Goal: Obtain resource: Download file/media

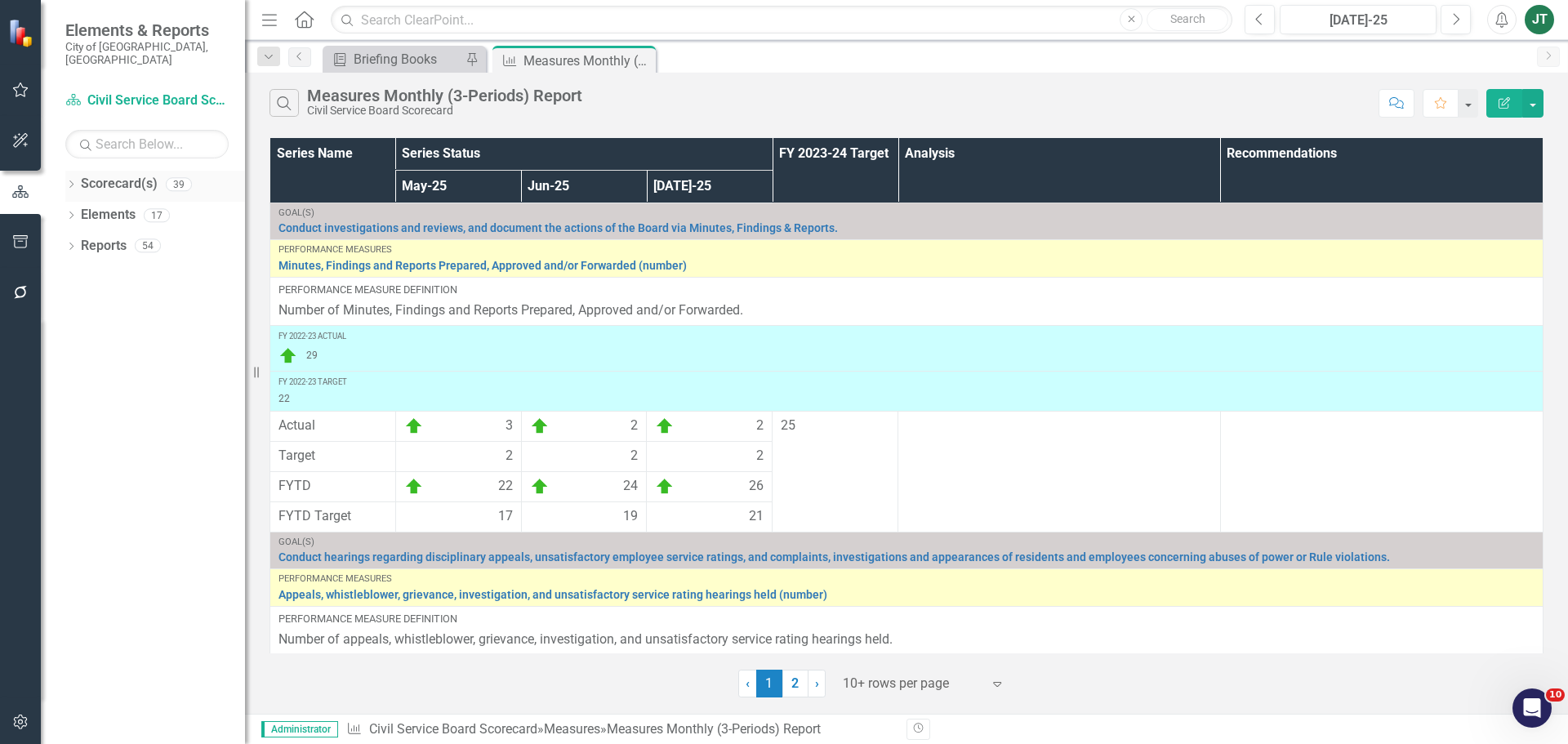
click at [76, 182] on icon "Dropdown" at bounding box center [70, 186] width 11 height 9
click at [73, 232] on div "Dropdown Scorecard(s) 39 City of Miami Strategic Plan Dropdown City of Miami St…" at bounding box center [155, 217] width 180 height 93
click at [78, 240] on icon "Dropdown" at bounding box center [80, 244] width 12 height 9
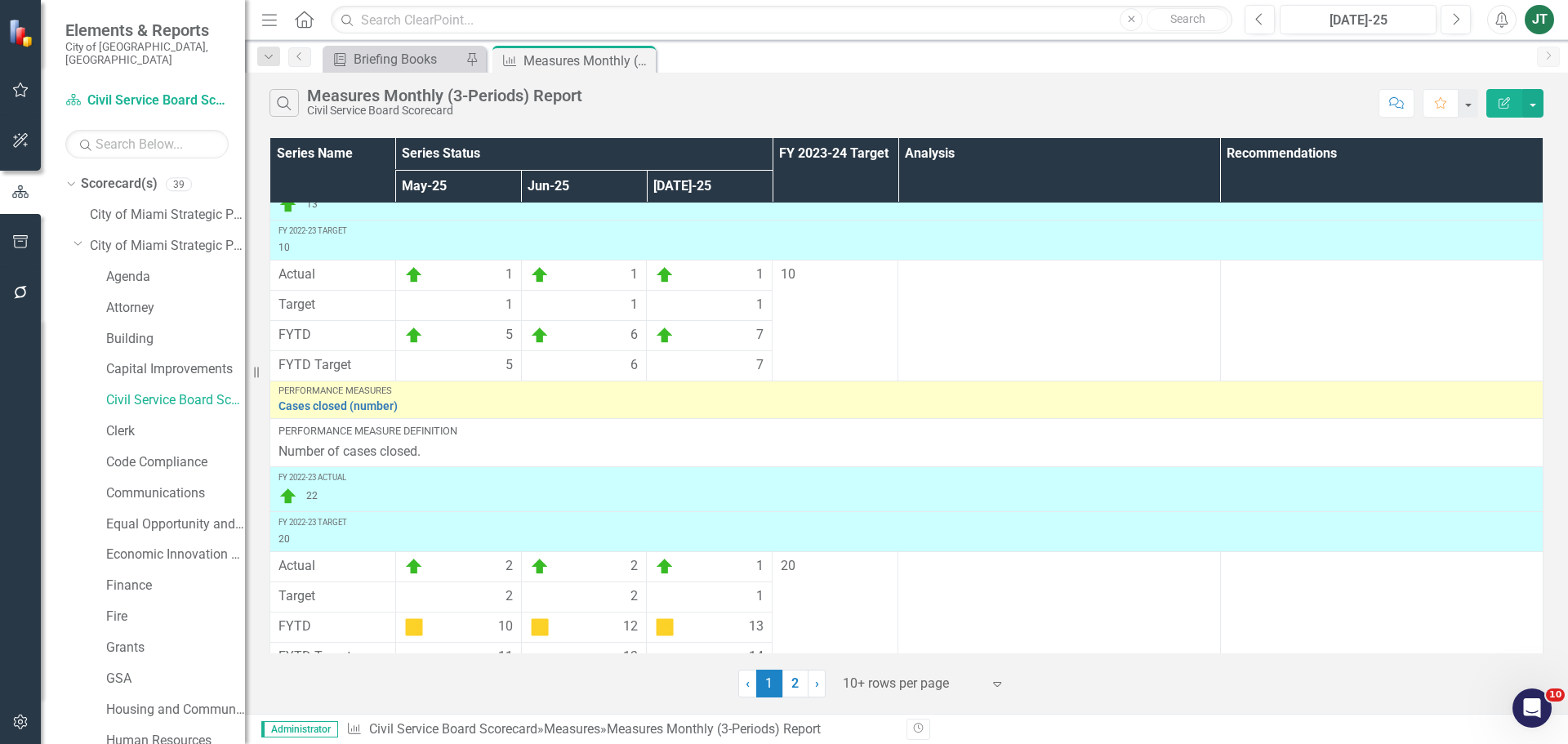
scroll to position [500, 0]
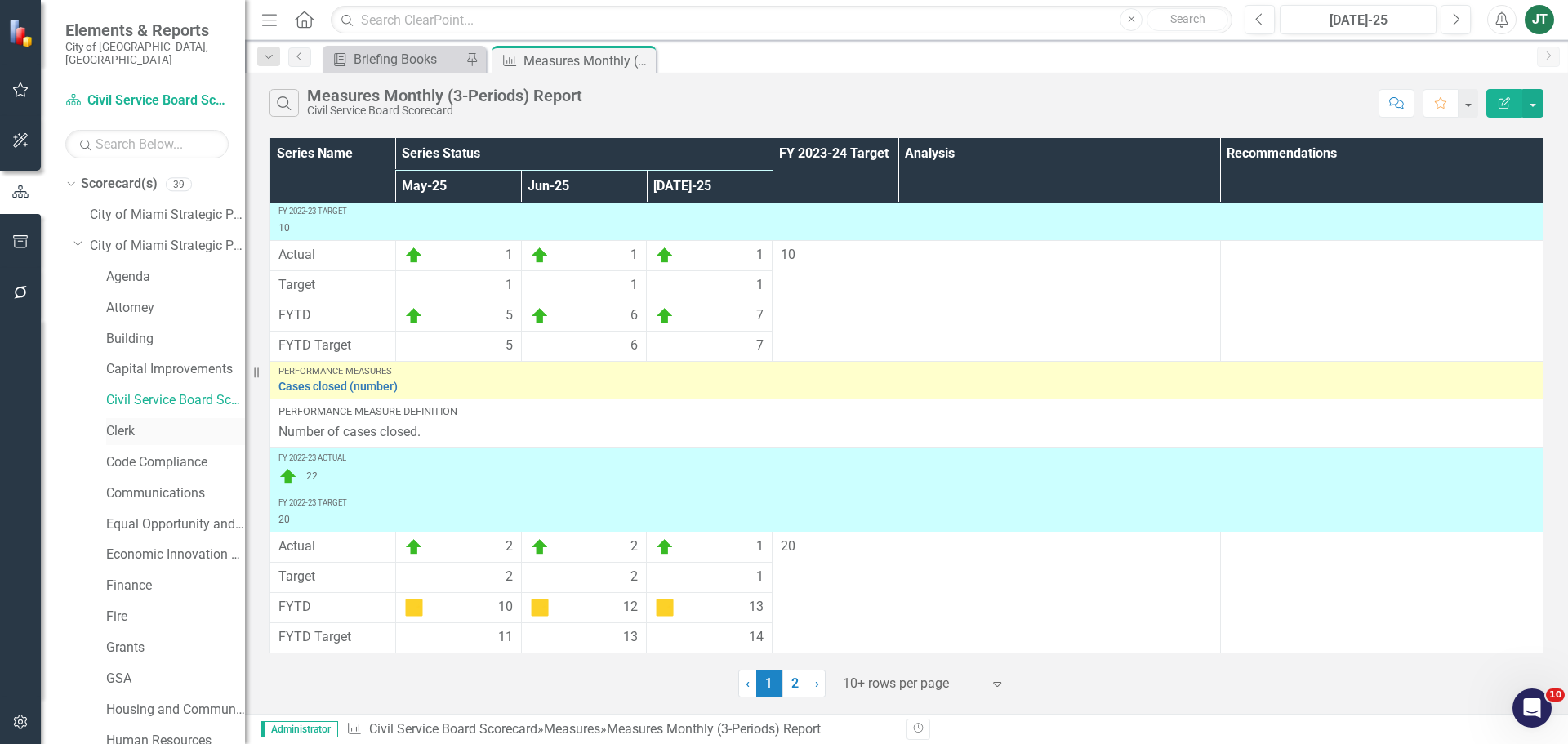
click at [113, 423] on link "Clerk" at bounding box center [176, 432] width 139 height 19
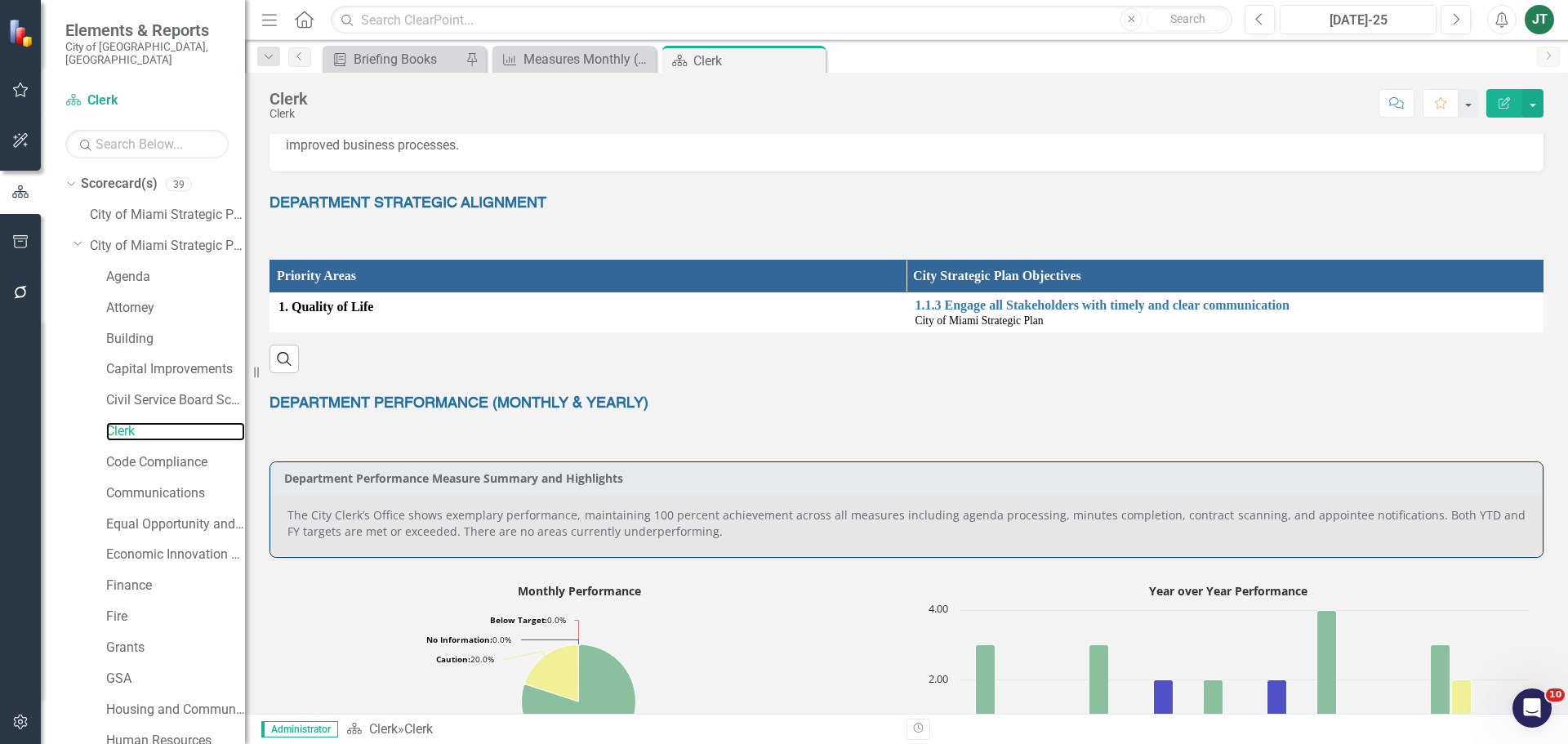
scroll to position [121, 0]
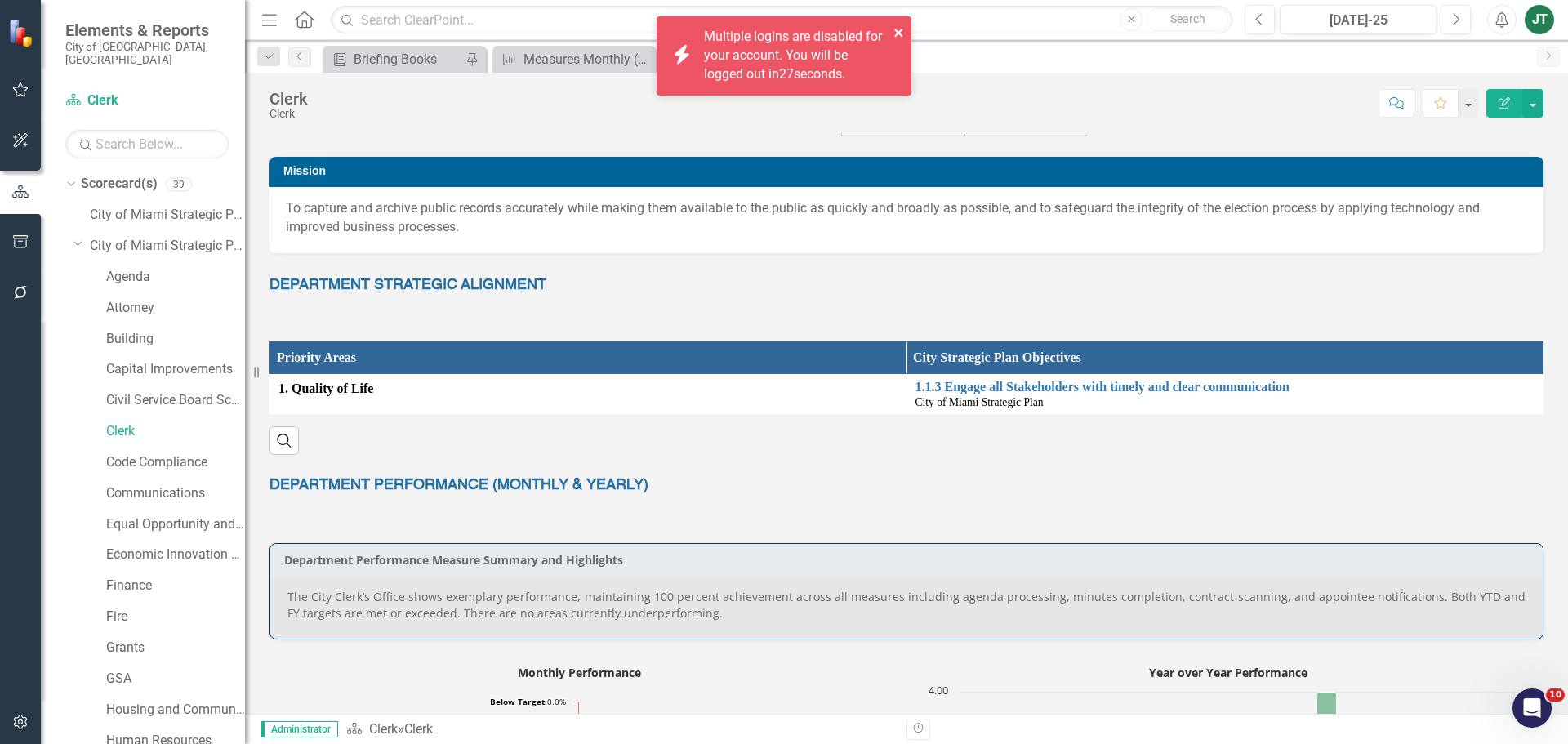
click at [899, 30] on icon "close" at bounding box center [899, 32] width 11 height 13
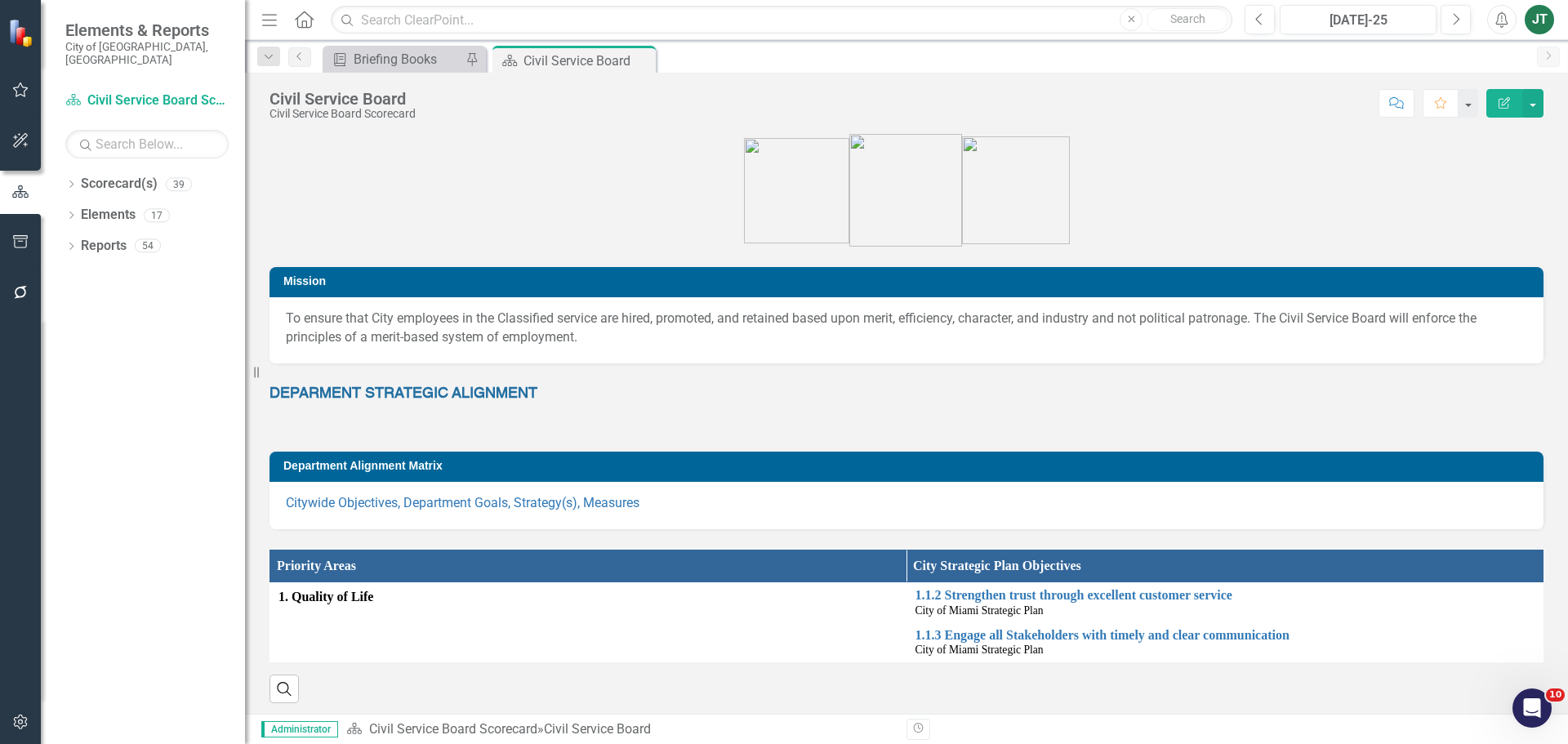
click at [334, 147] on figure at bounding box center [906, 190] width 1274 height 113
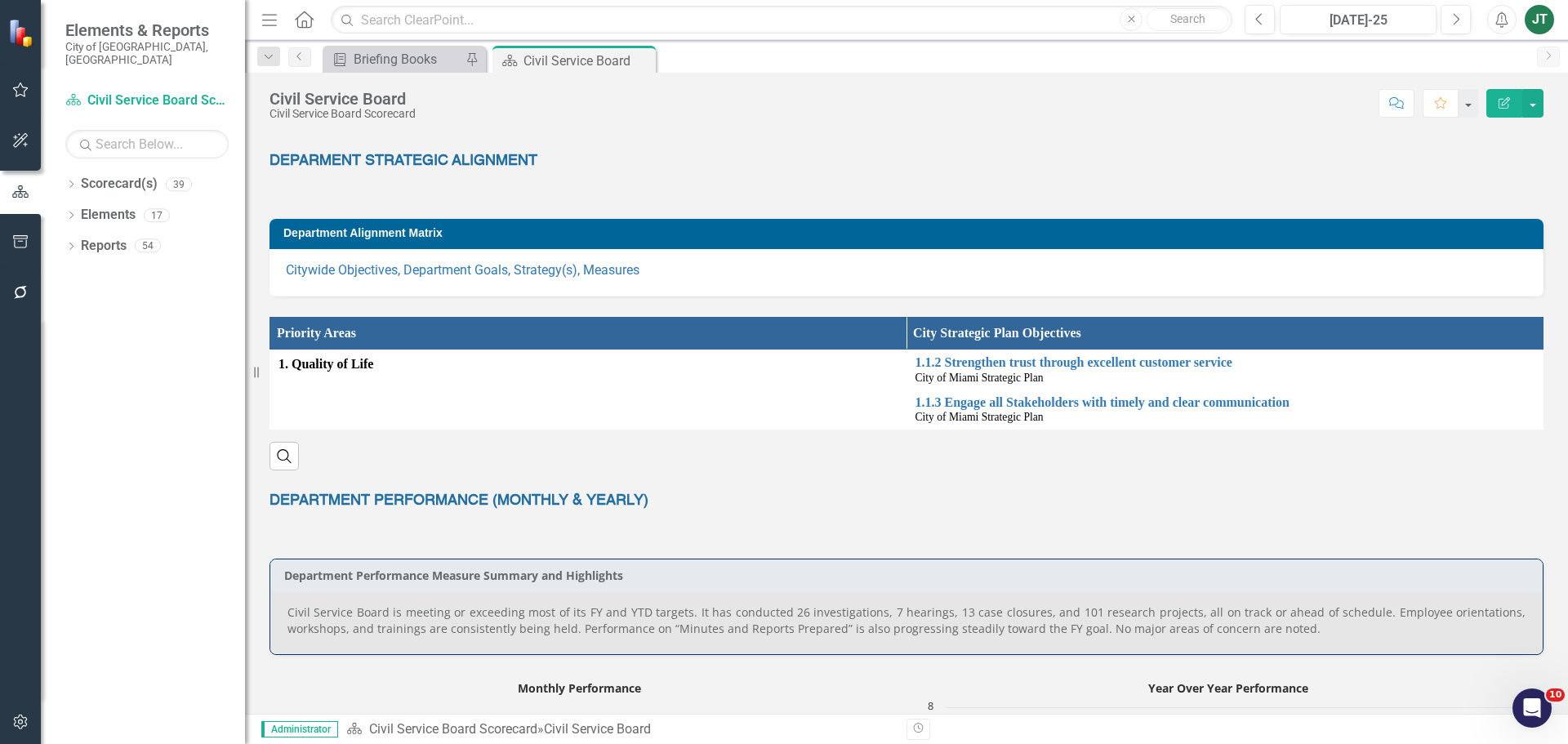
scroll to position [245, 0]
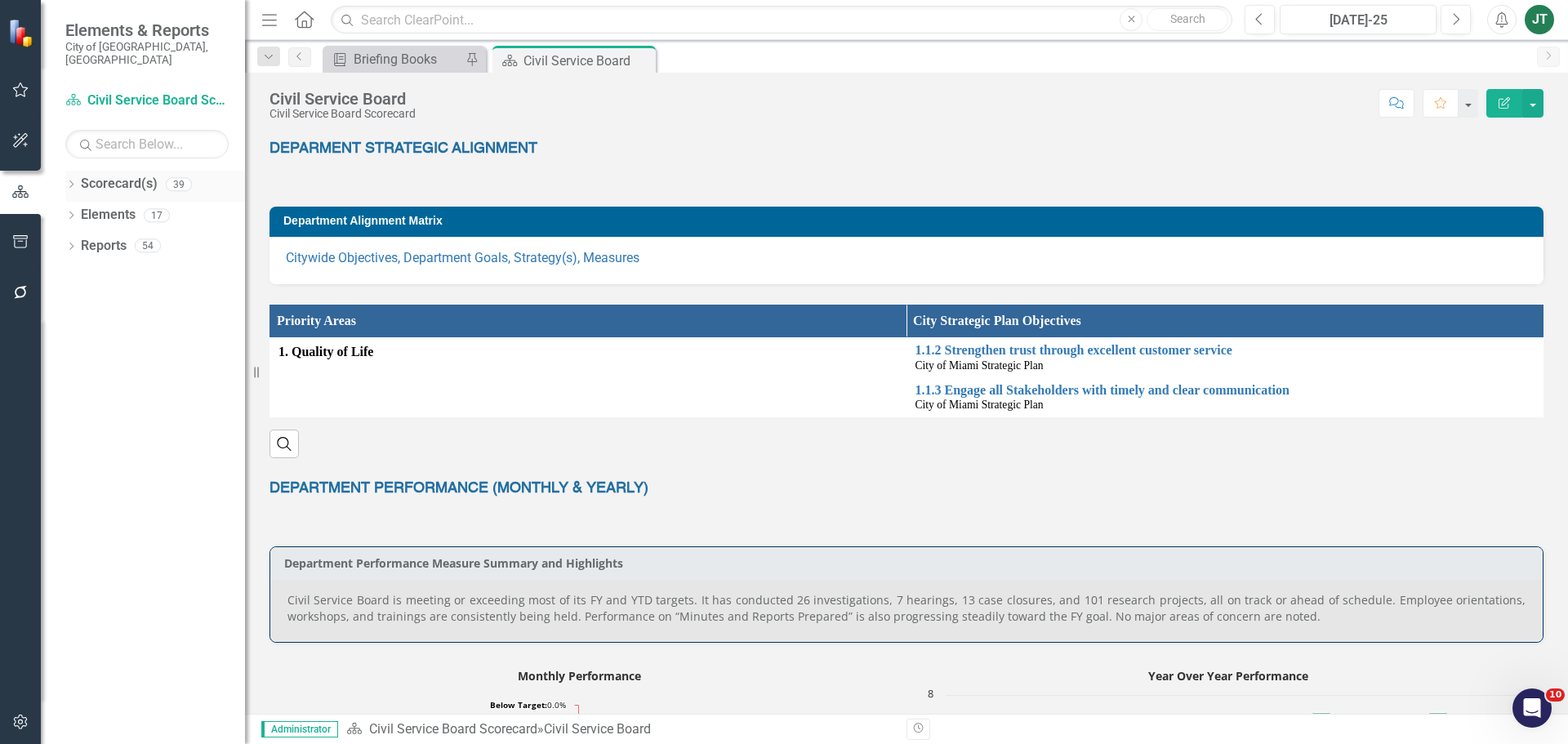
click at [72, 182] on icon "Dropdown" at bounding box center [70, 186] width 11 height 9
click at [81, 239] on div "Dropdown" at bounding box center [80, 246] width 12 height 14
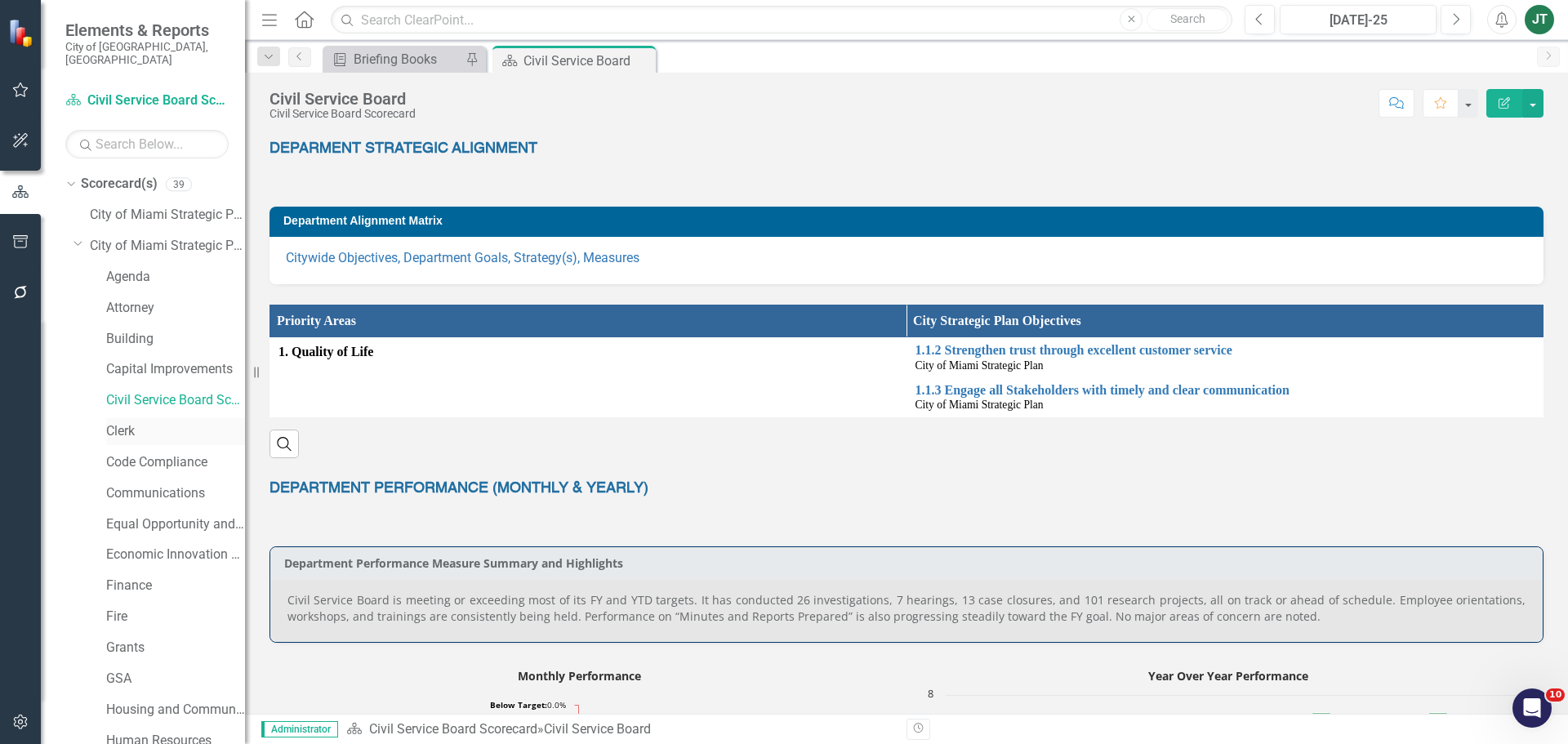
click at [125, 423] on link "Clerk" at bounding box center [176, 432] width 139 height 19
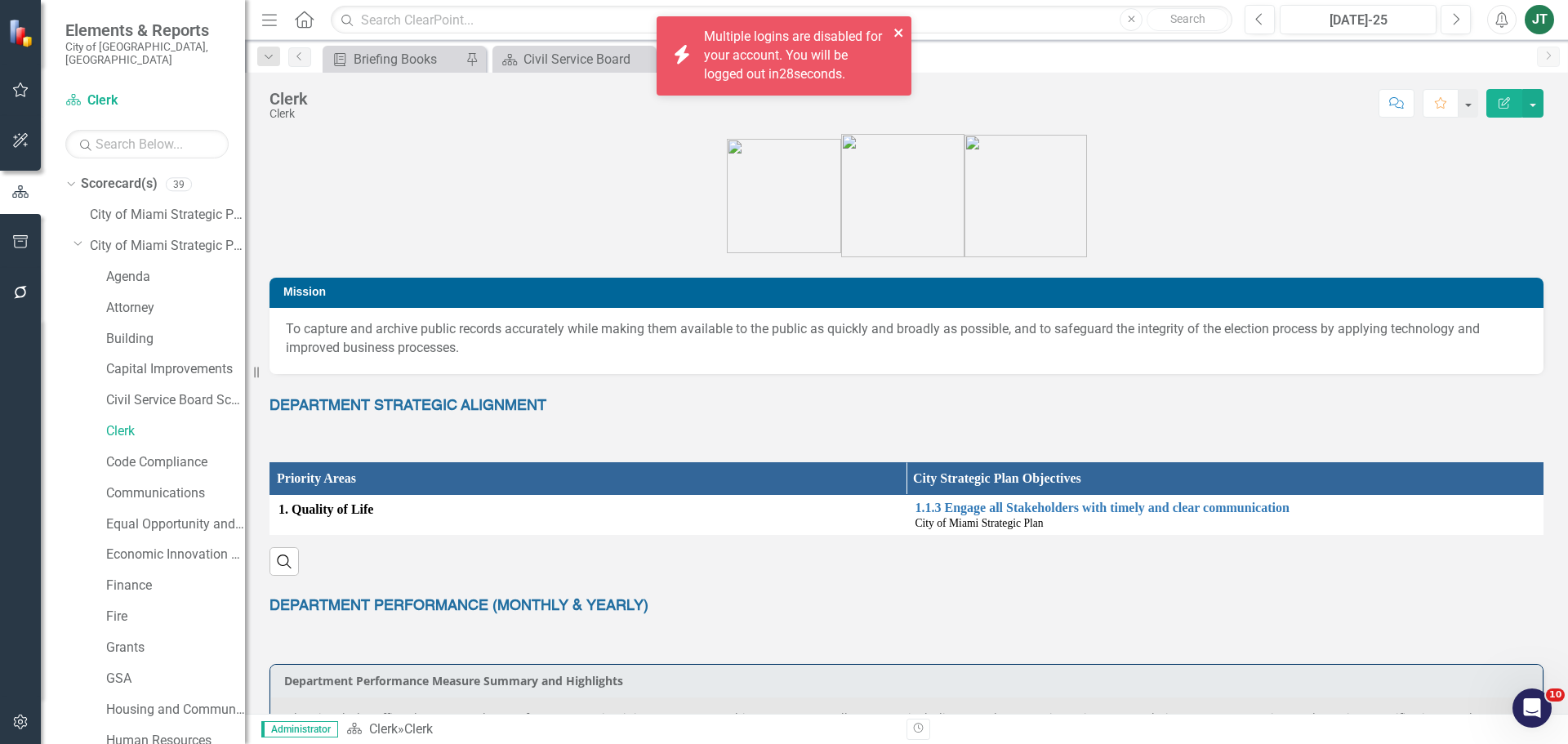
click at [901, 32] on icon "close" at bounding box center [899, 32] width 11 height 13
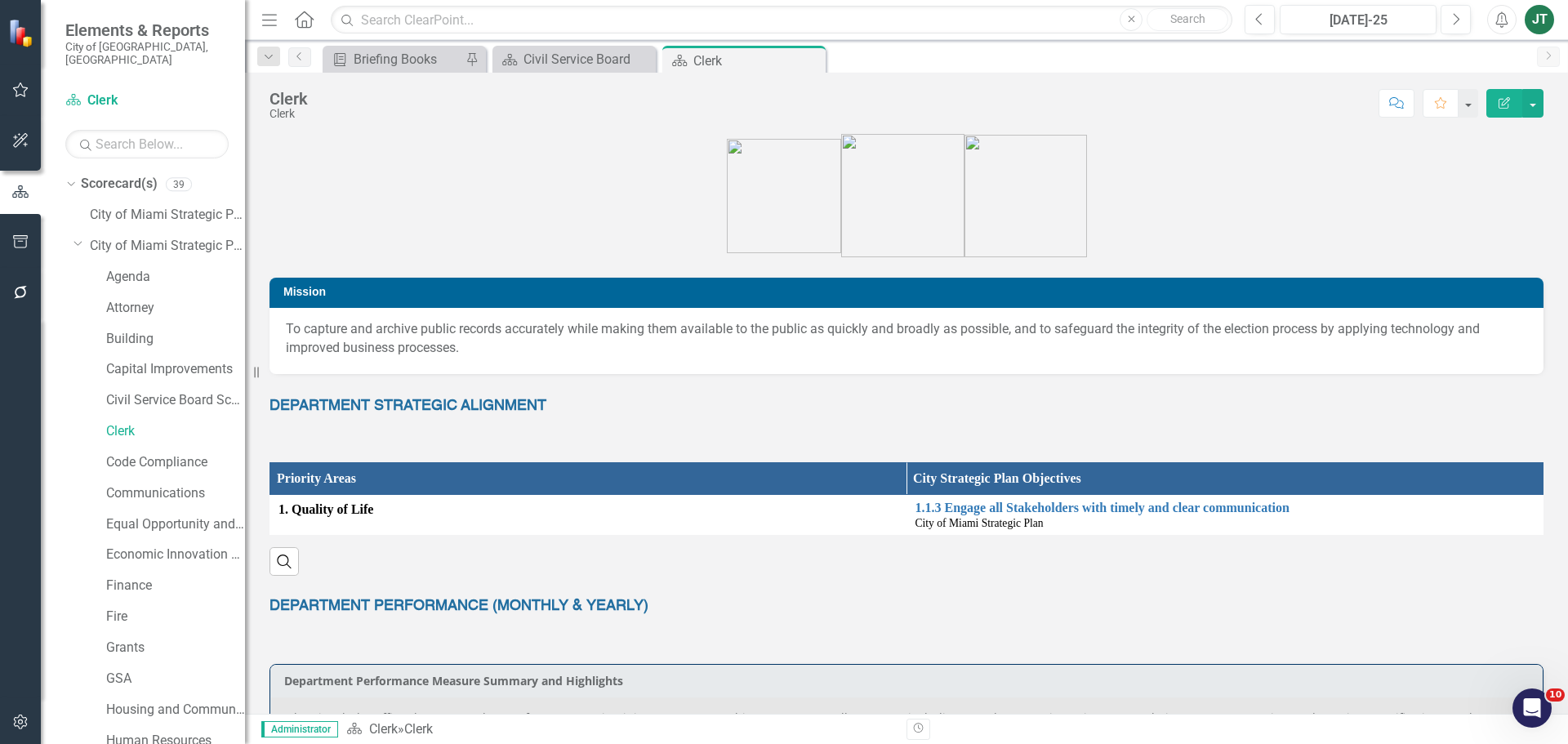
click at [73, 226] on div "Dropdown Scorecard(s) 39 City of Miami Strategic Plan Dropdown City of Miami St…" at bounding box center [155, 758] width 180 height 1174
click at [75, 237] on icon "Dropdown" at bounding box center [78, 243] width 9 height 12
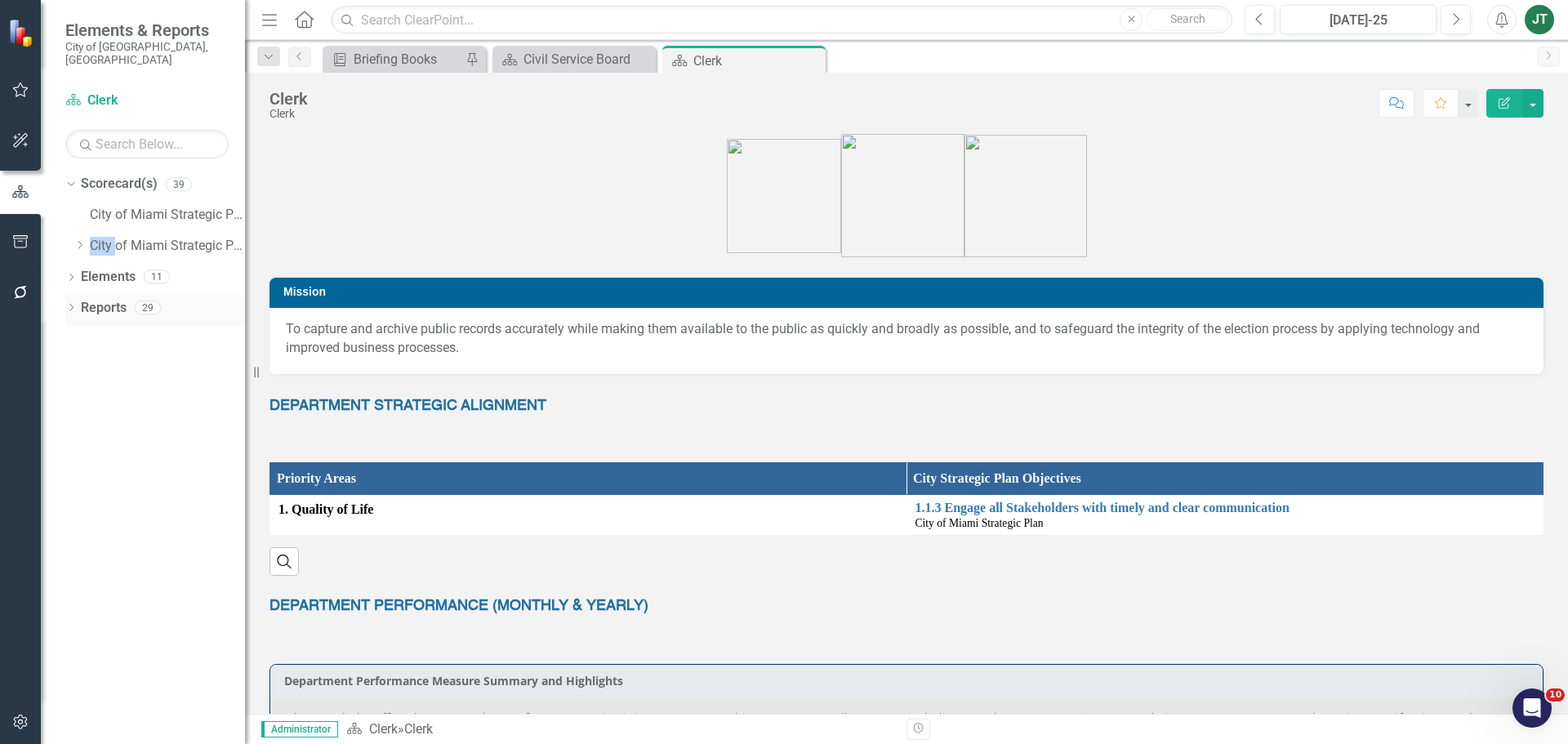
click at [106, 300] on link "Reports" at bounding box center [103, 309] width 45 height 19
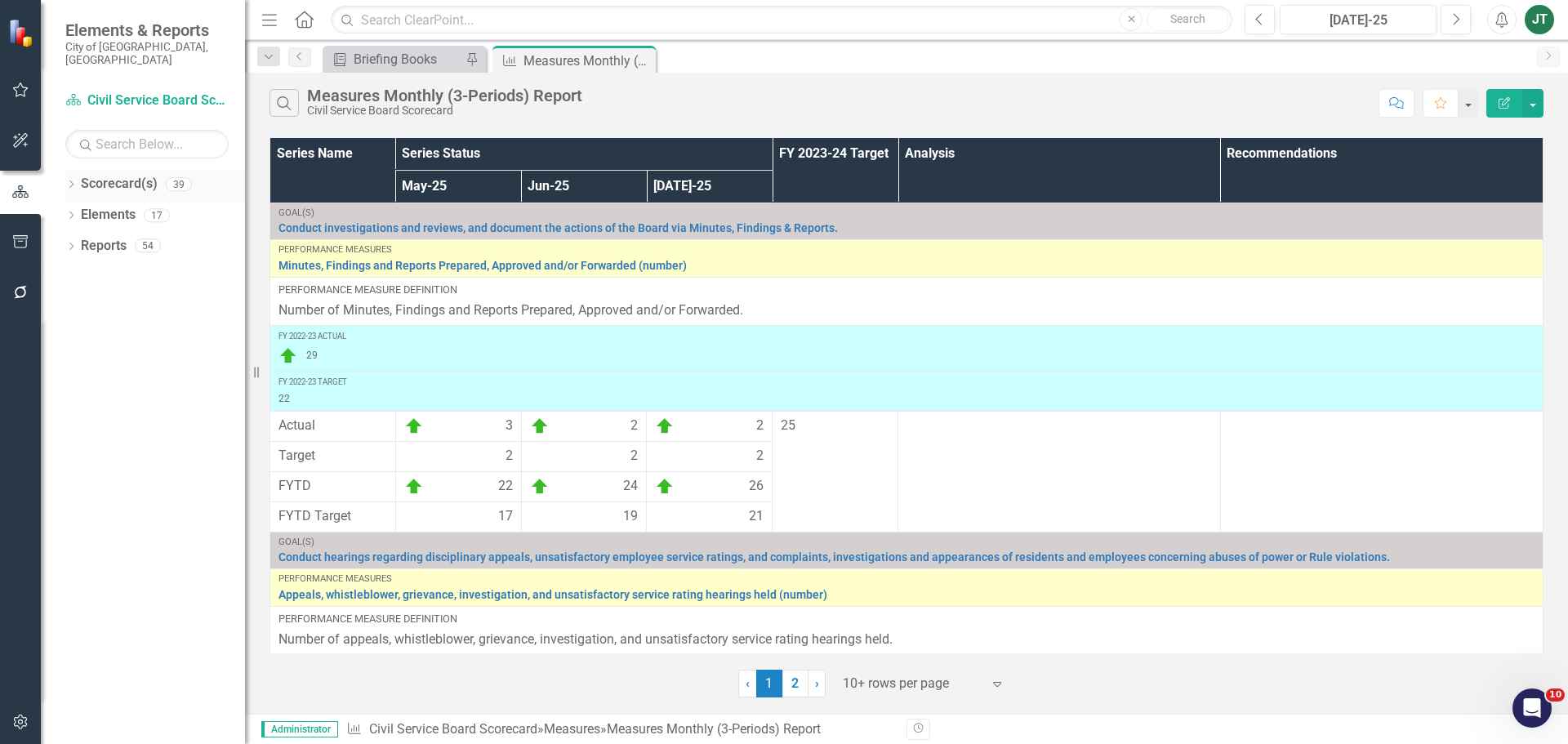
click at [72, 181] on icon at bounding box center [71, 184] width 4 height 8
click at [91, 237] on link "City of Miami Strategic Plan (NEW)" at bounding box center [167, 246] width 155 height 19
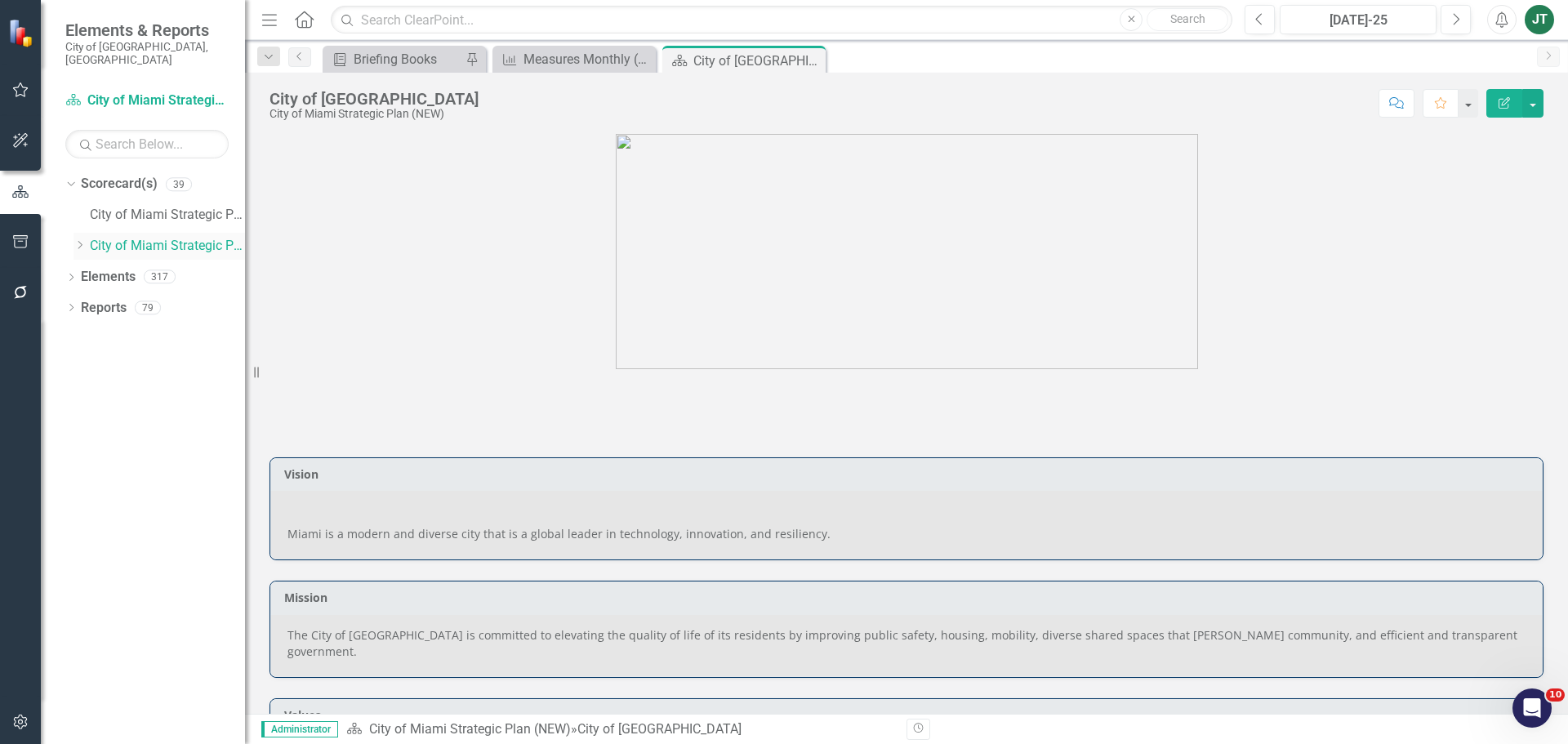
click at [79, 240] on icon "Dropdown" at bounding box center [80, 244] width 12 height 9
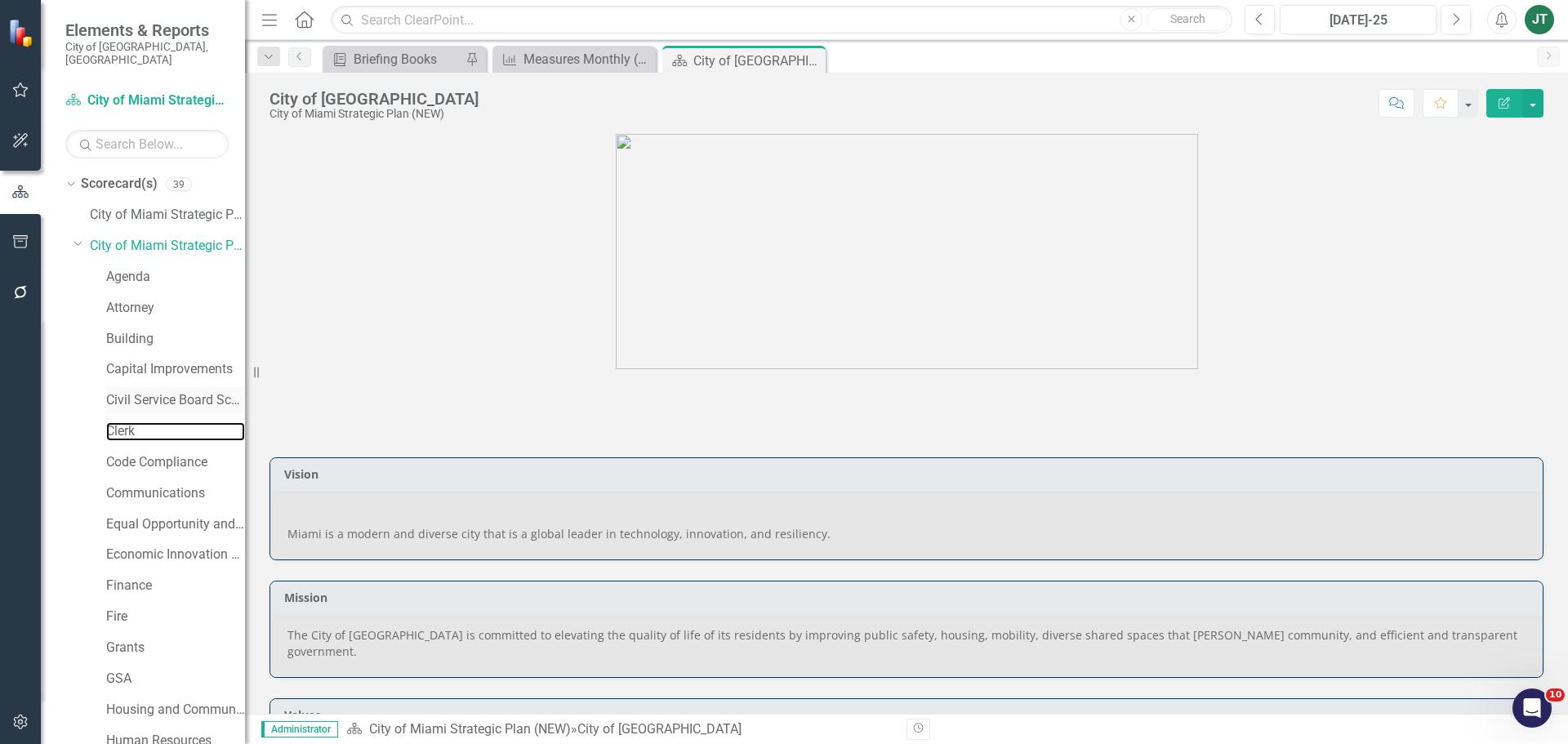
drag, startPoint x: 124, startPoint y: 417, endPoint x: 124, endPoint y: 396, distance: 21.0
click at [123, 423] on link "Clerk" at bounding box center [176, 432] width 139 height 19
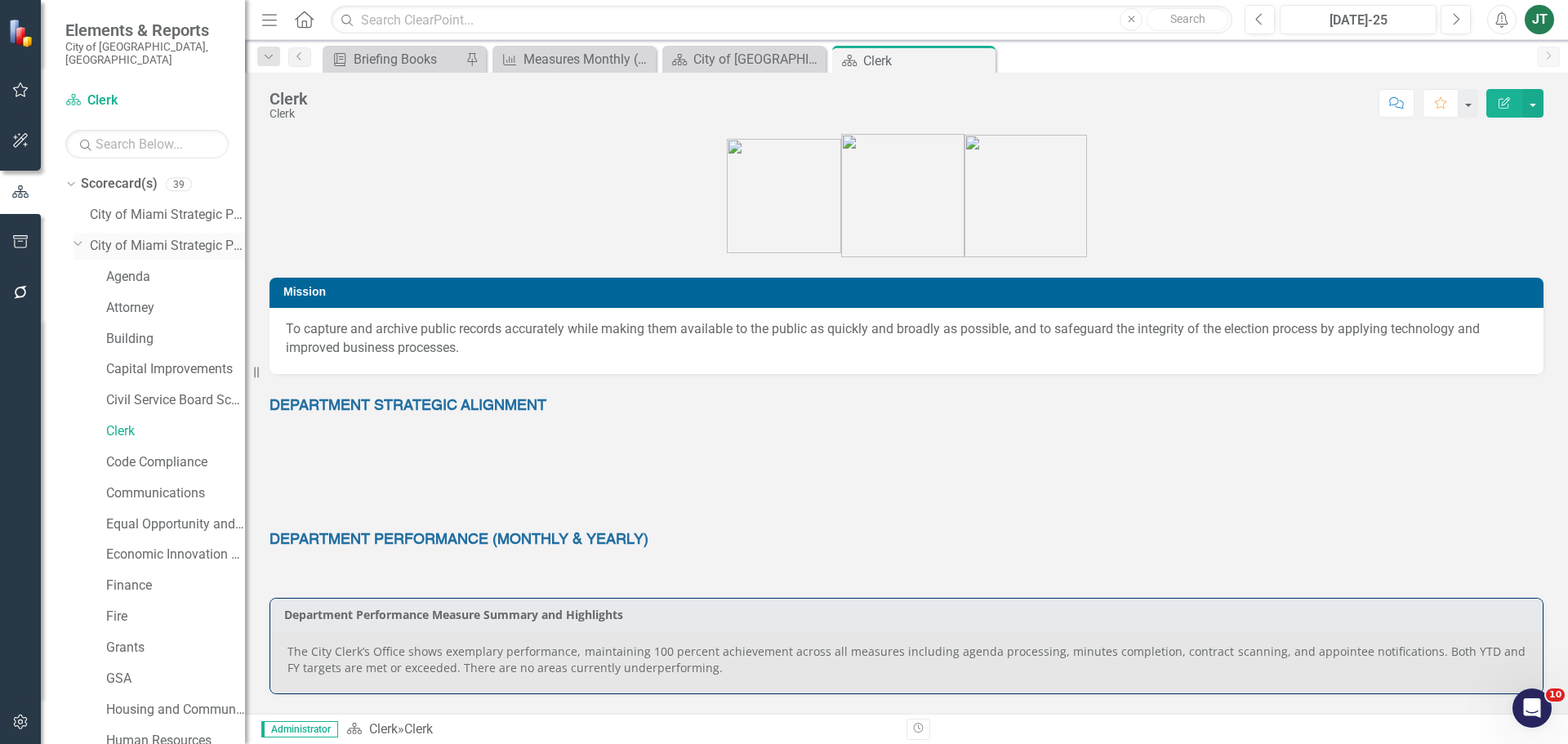
click at [78, 237] on icon "Dropdown" at bounding box center [78, 243] width 9 height 12
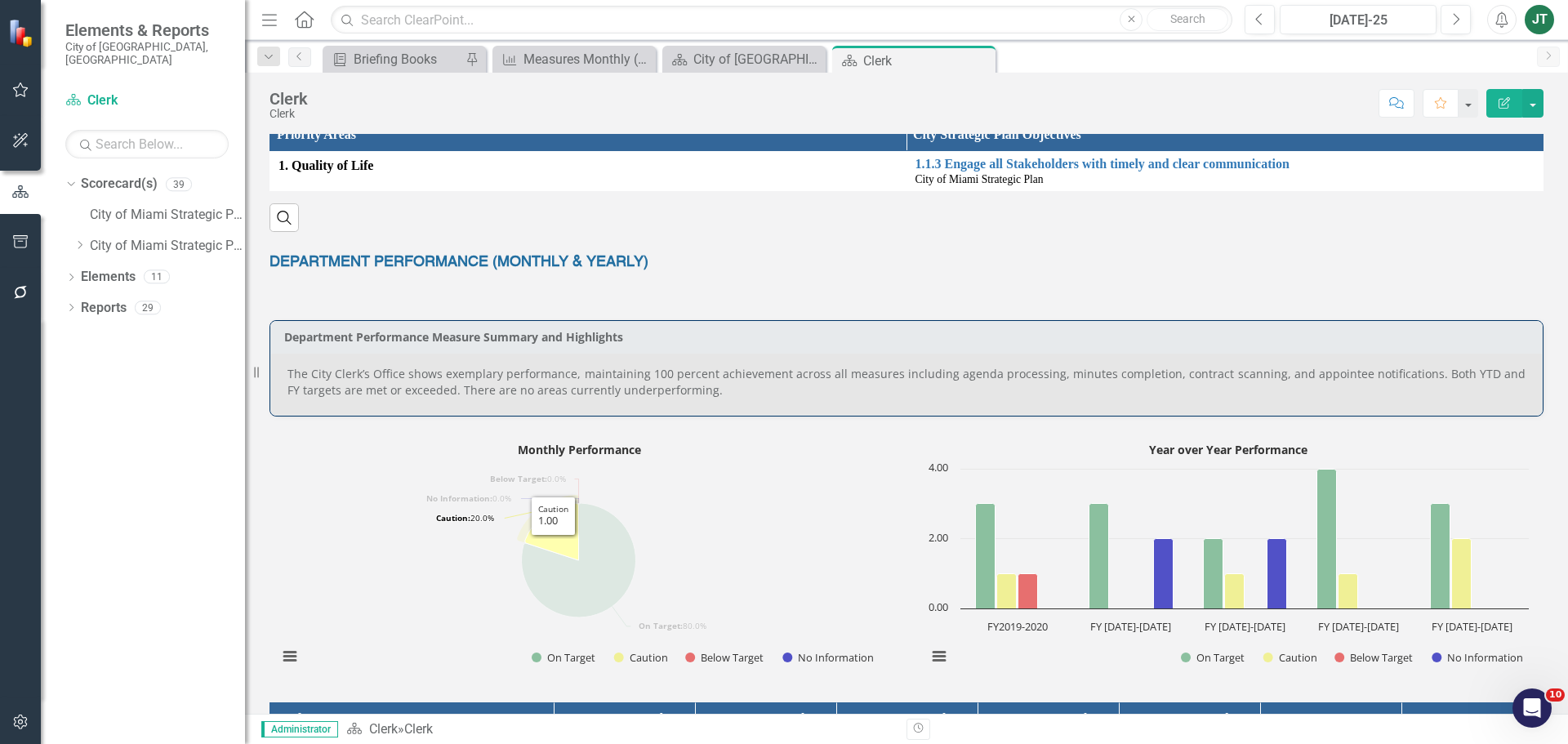
scroll to position [366, 0]
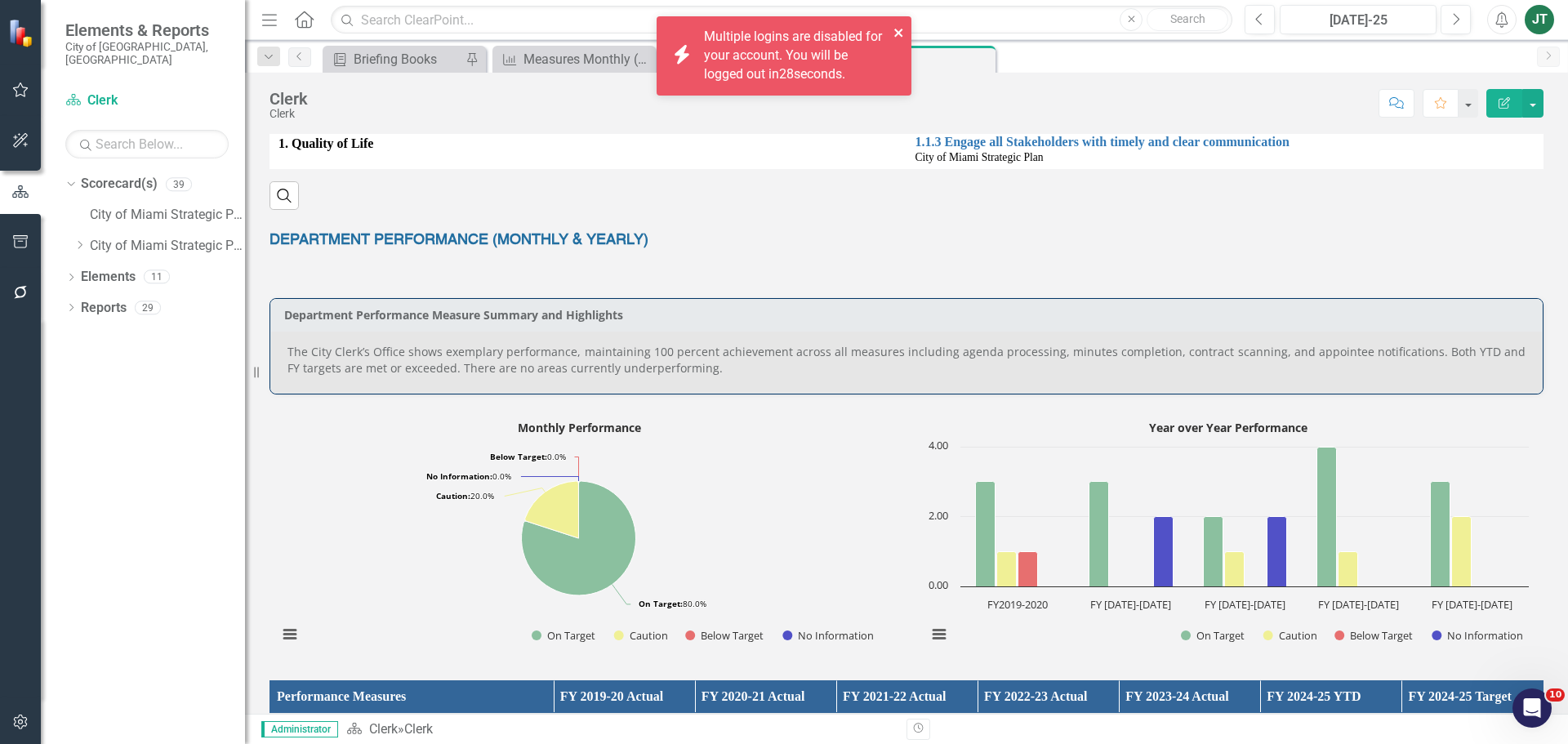
click at [900, 33] on icon "close" at bounding box center [899, 33] width 9 height 9
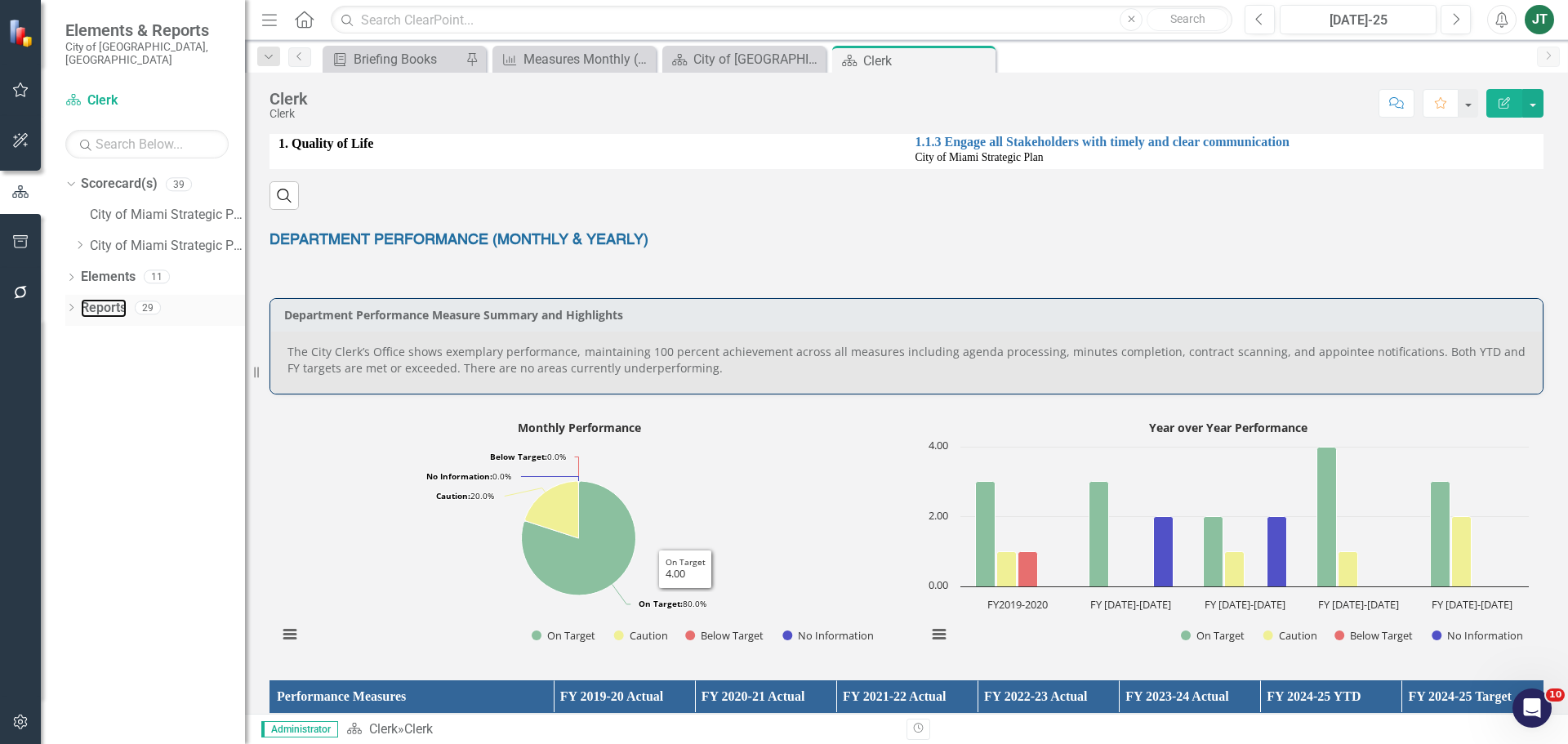
click at [109, 299] on link "Reports" at bounding box center [103, 309] width 45 height 19
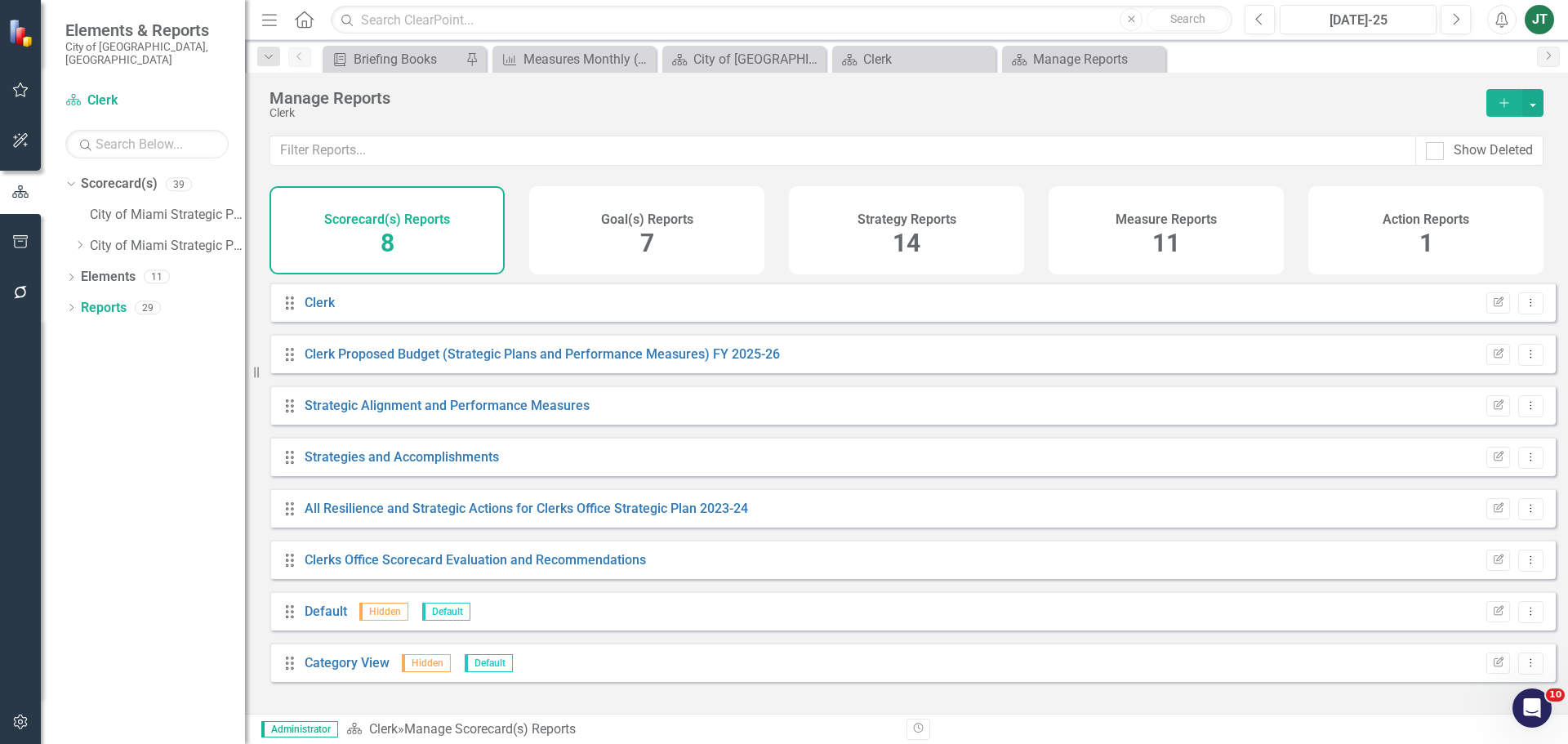
click at [1192, 243] on div "Measure Reports 11" at bounding box center [1166, 230] width 235 height 88
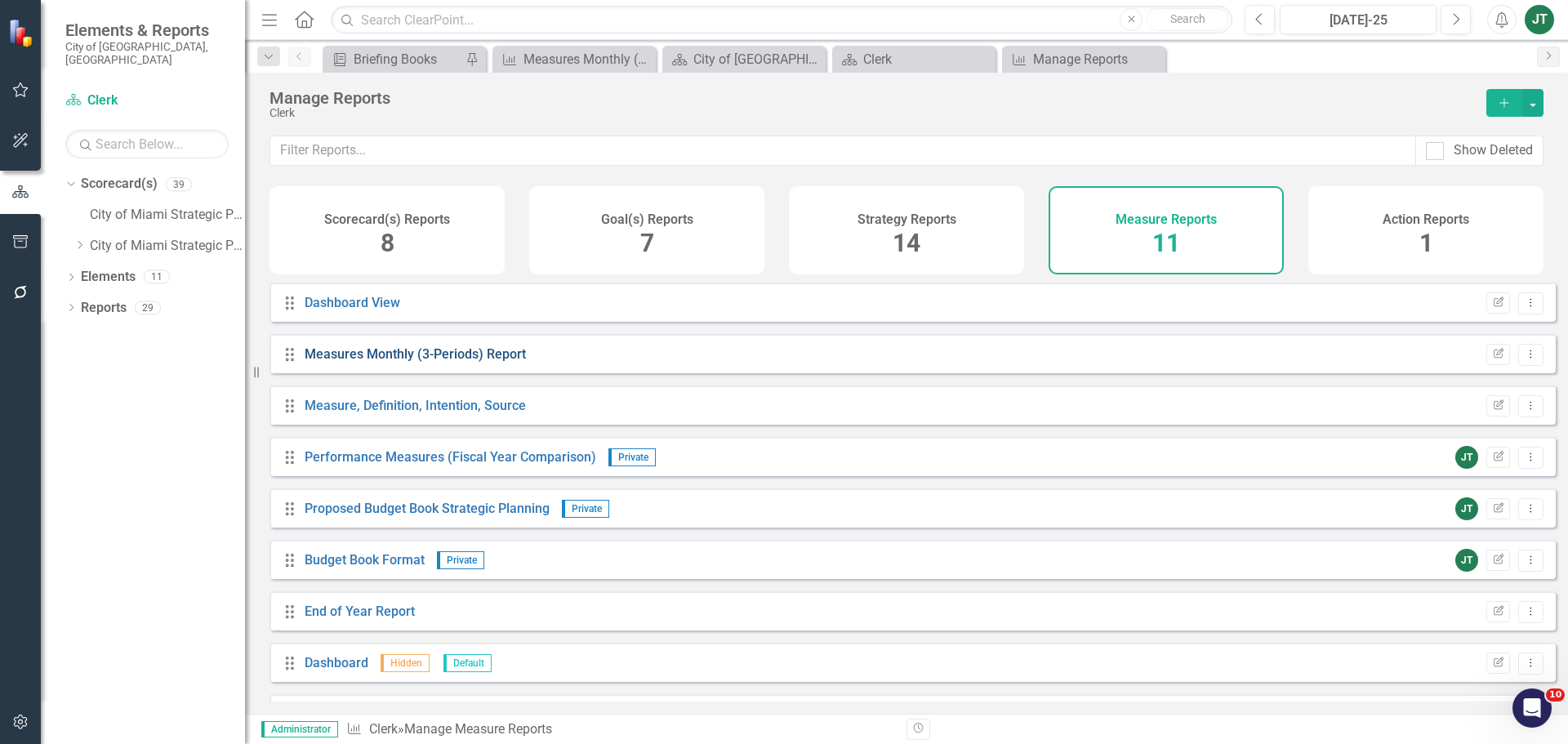
click at [432, 362] on link "Measures Monthly (3-Periods) Report" at bounding box center [415, 354] width 221 height 15
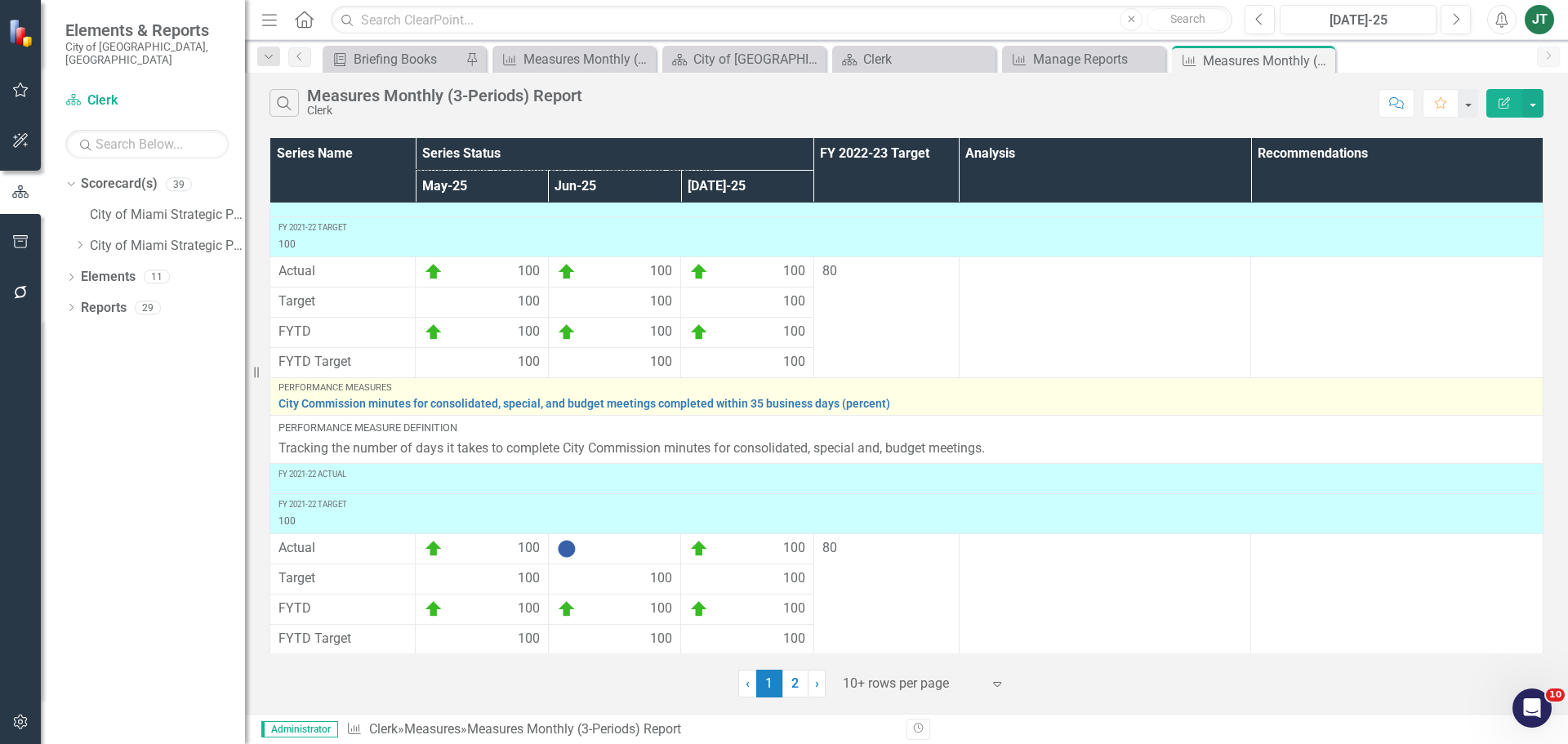
scroll to position [451, 0]
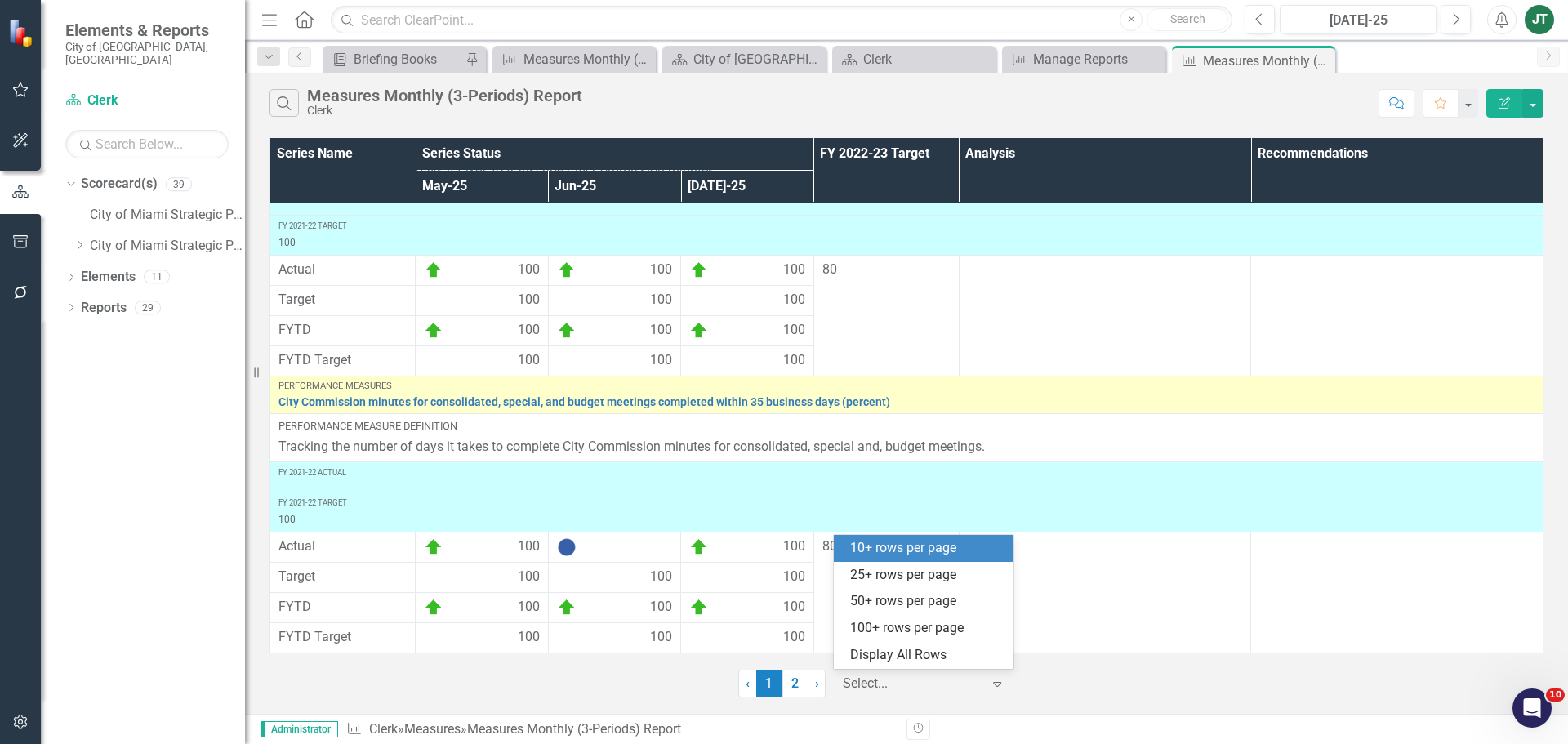
click at [901, 683] on div at bounding box center [912, 684] width 139 height 22
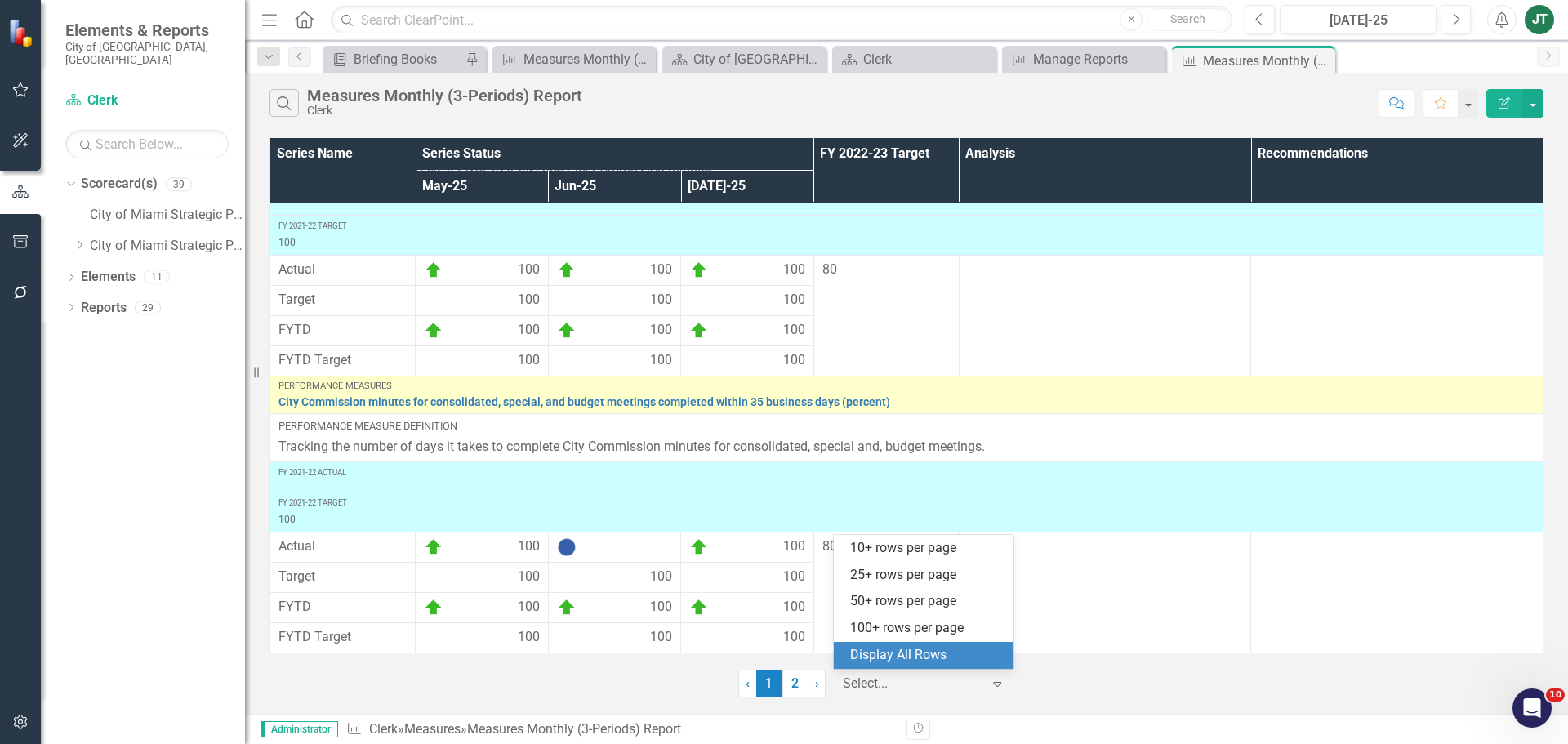
click at [912, 651] on div "Display All Rows" at bounding box center [926, 656] width 153 height 19
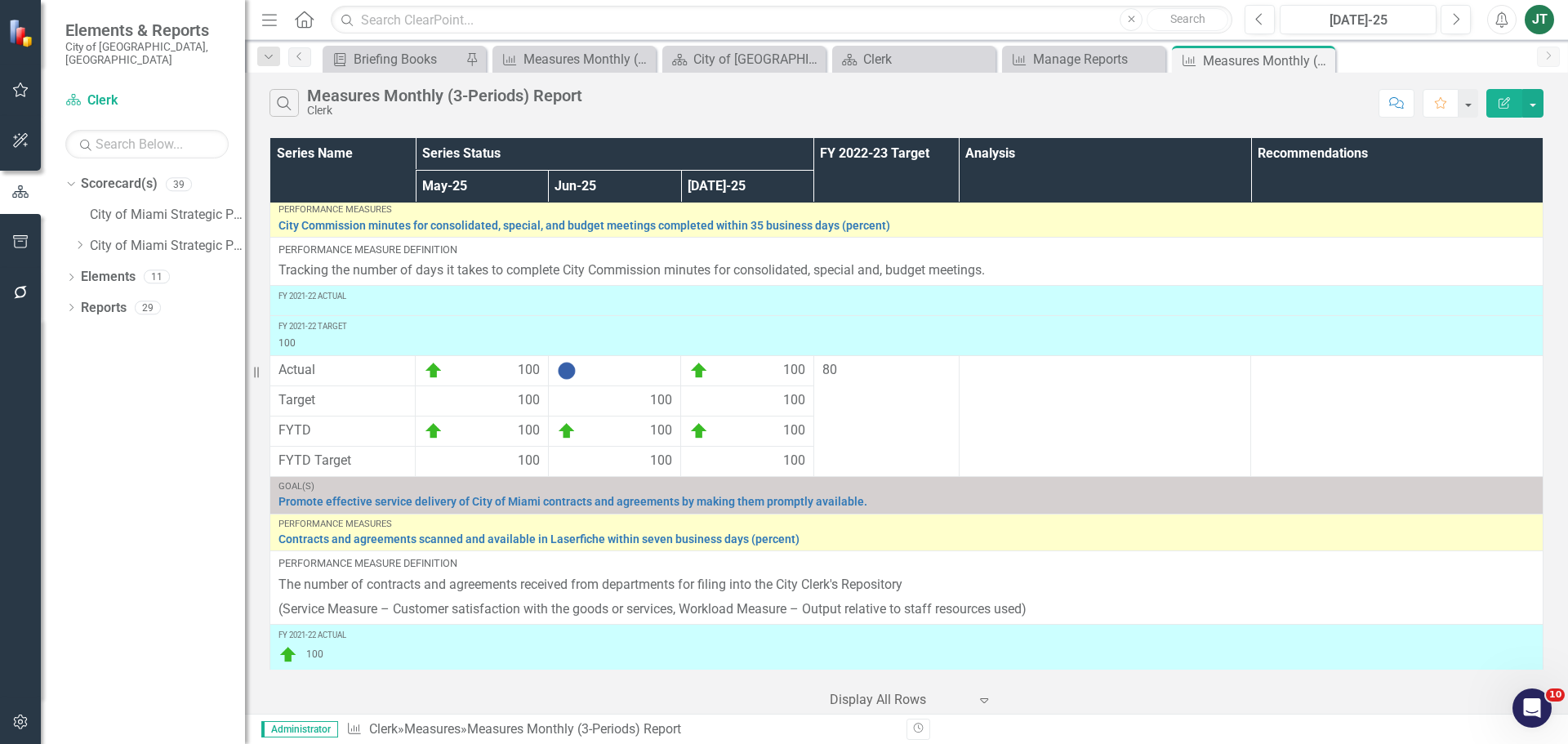
scroll to position [653, 0]
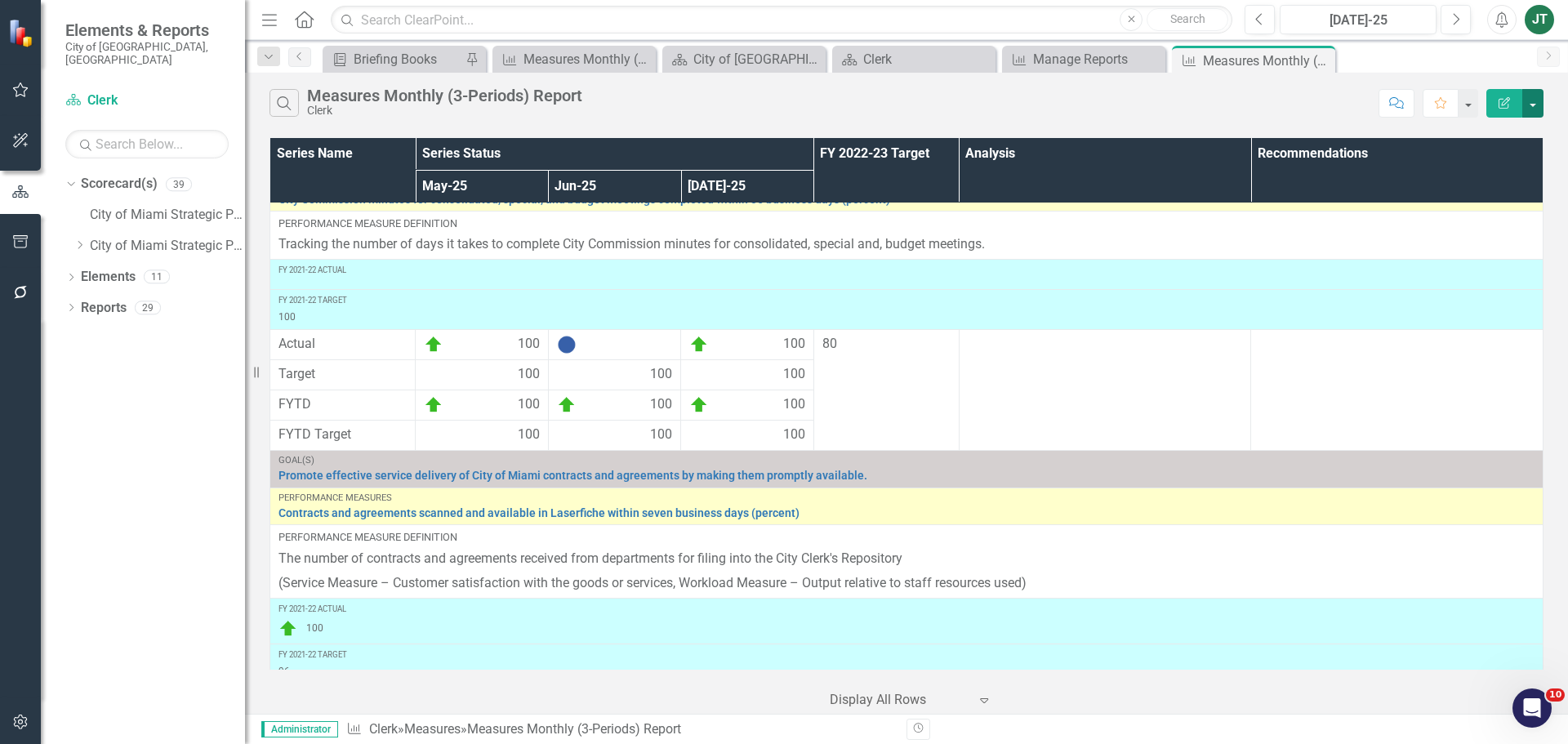
click at [1534, 100] on button "button" at bounding box center [1532, 103] width 21 height 28
click at [1489, 172] on link "PDF Export to PDF" at bounding box center [1478, 165] width 129 height 30
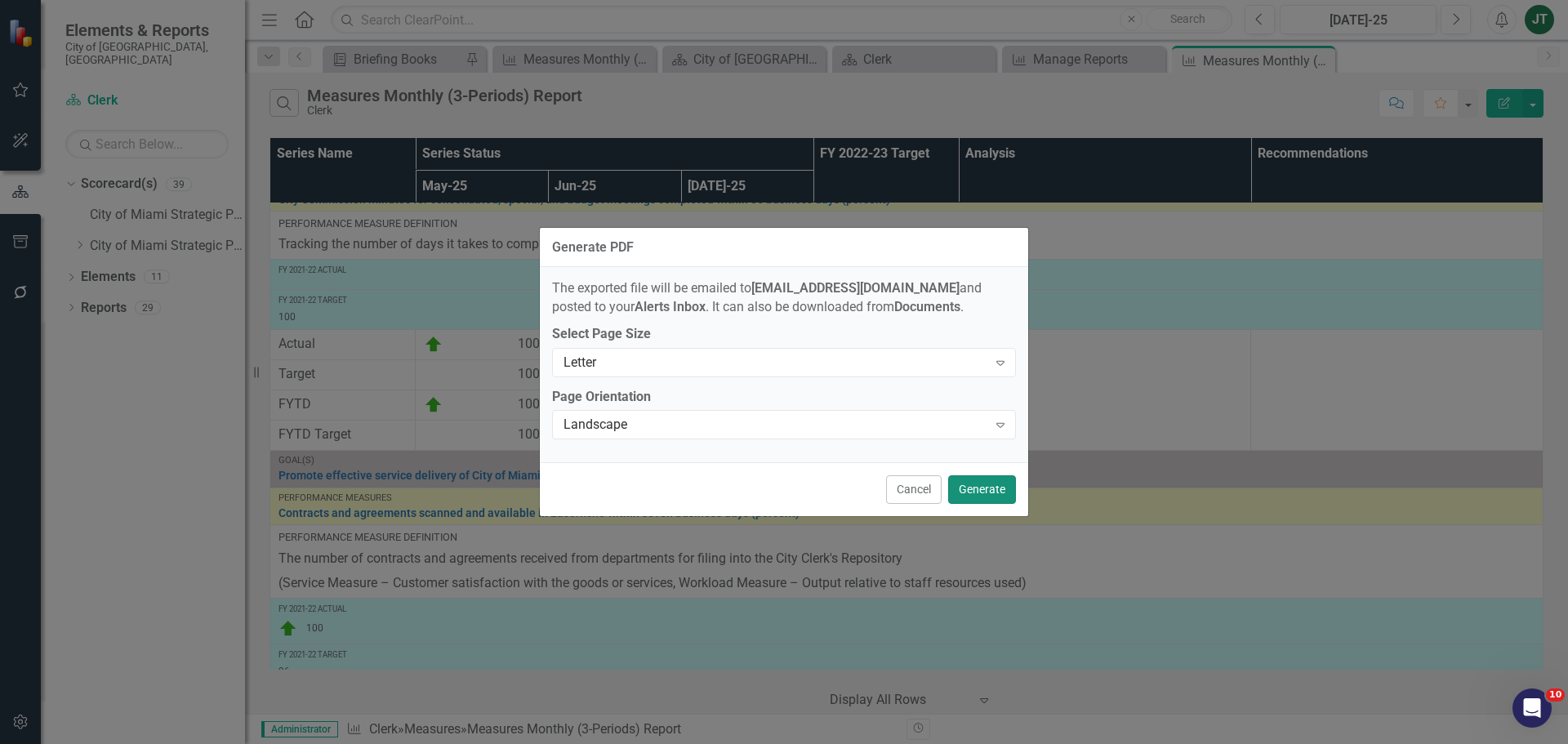
click at [996, 491] on button "Generate" at bounding box center [981, 489] width 68 height 28
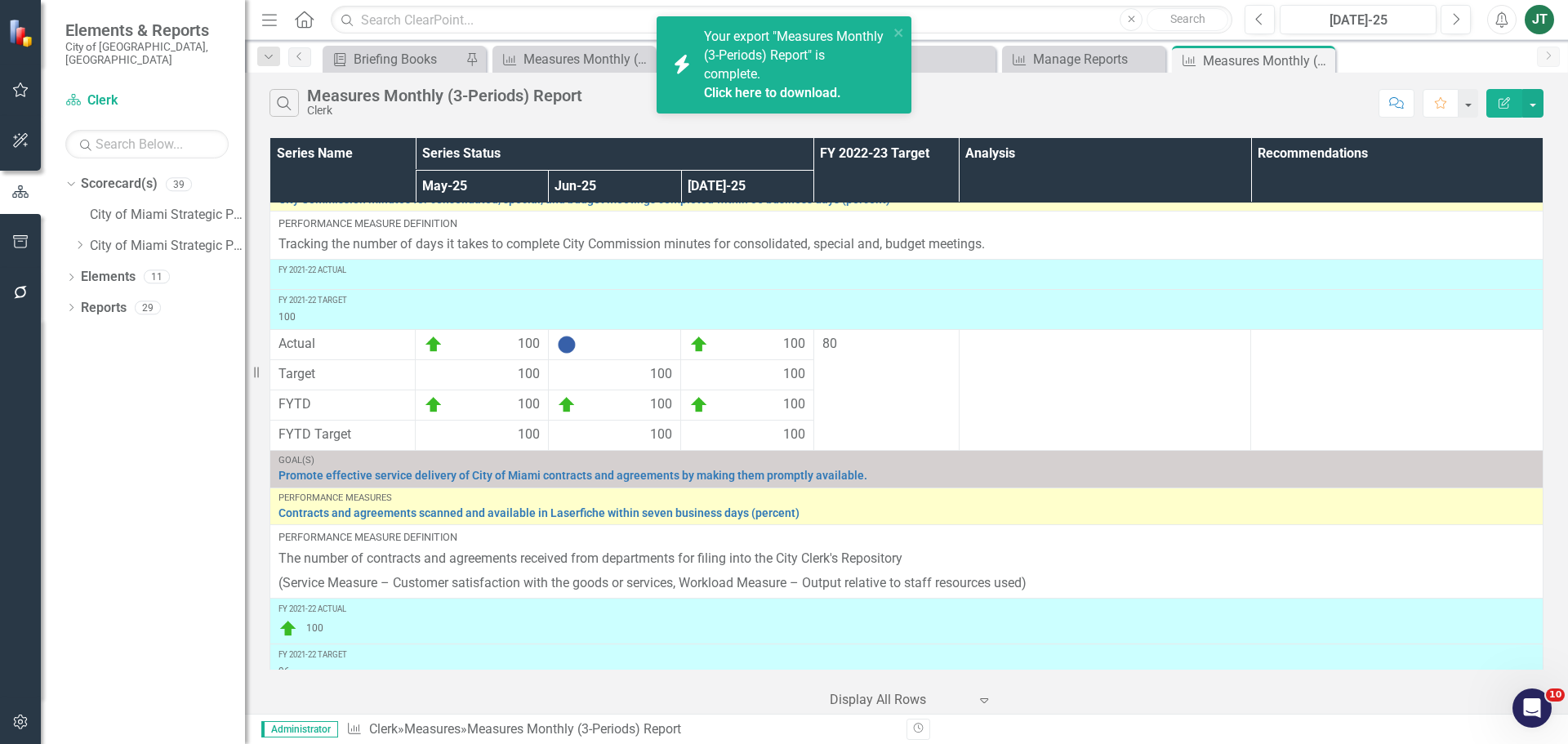
click at [829, 88] on link "Click here to download." at bounding box center [772, 93] width 137 height 15
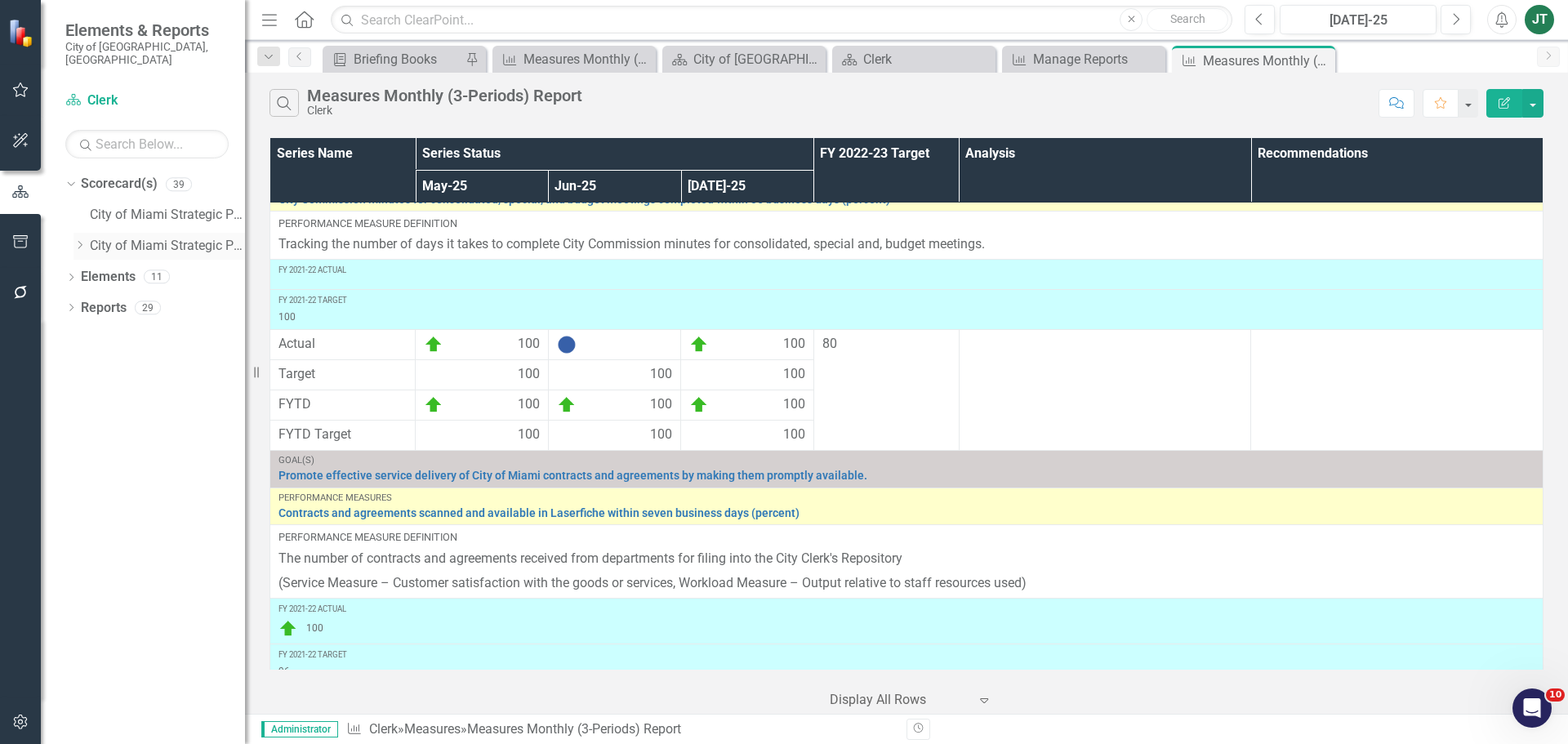
click at [78, 240] on icon "Dropdown" at bounding box center [80, 244] width 12 height 9
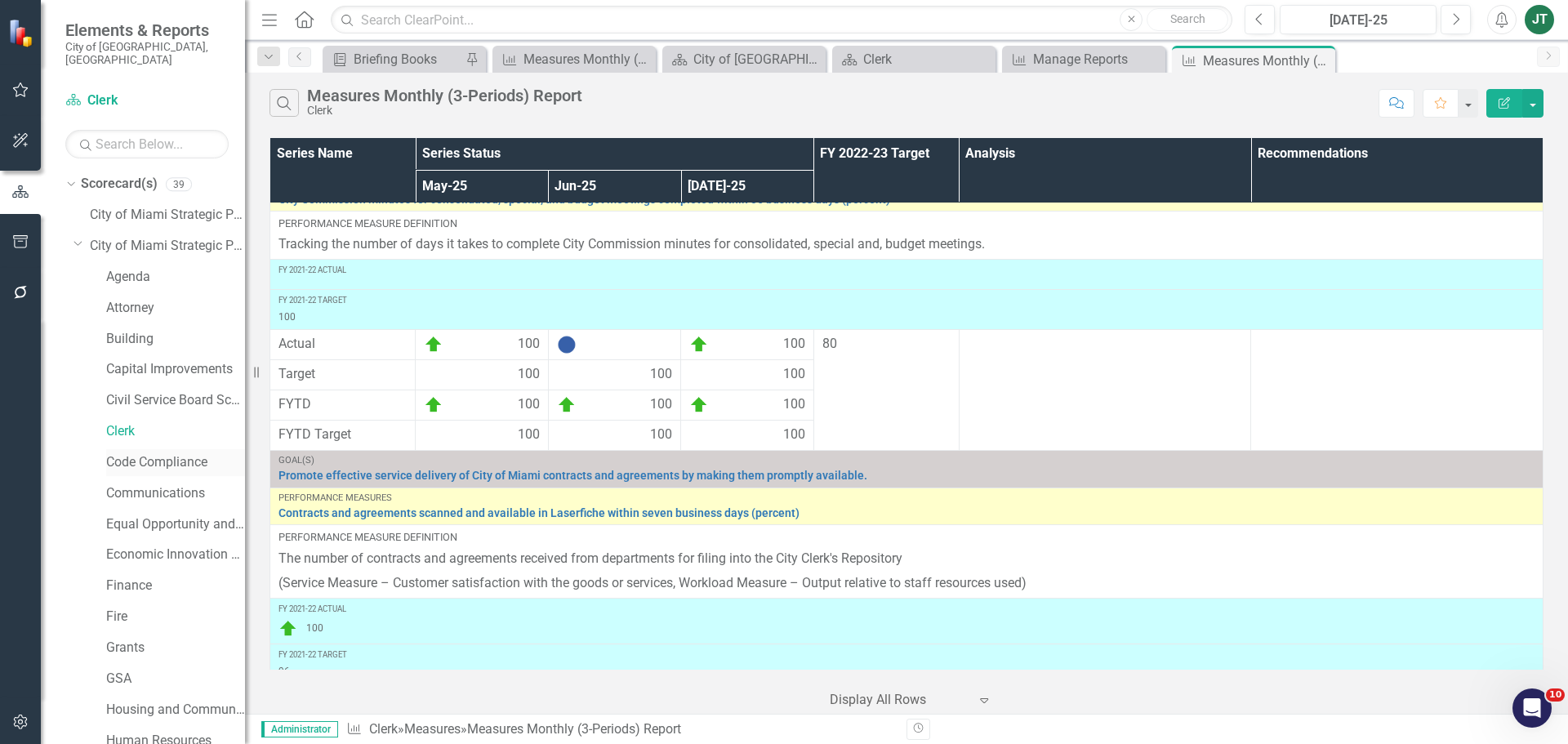
click at [127, 449] on div "Code Compliance" at bounding box center [176, 462] width 139 height 27
click at [127, 453] on link "Code Compliance" at bounding box center [176, 463] width 139 height 19
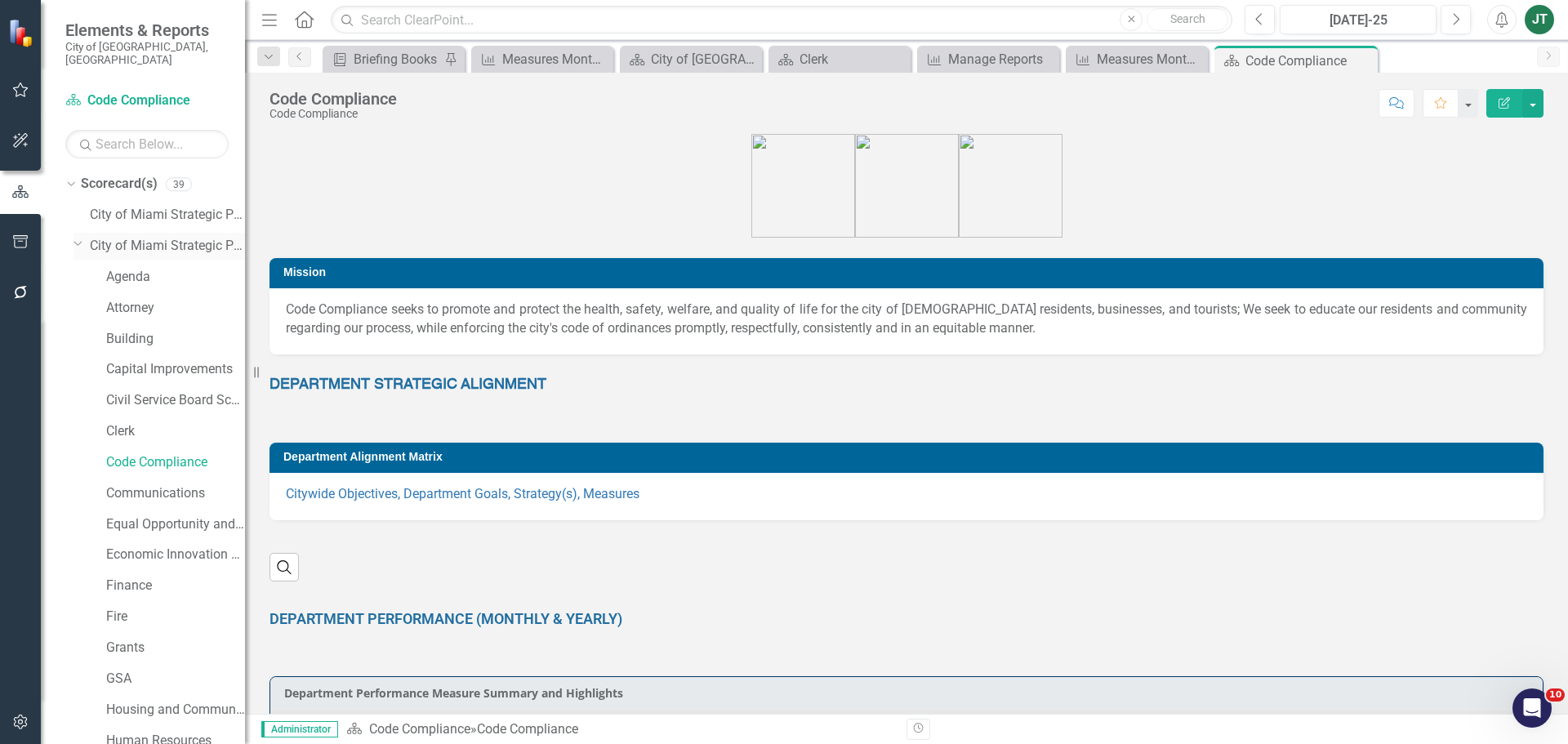
click at [76, 237] on icon "Dropdown" at bounding box center [78, 243] width 9 height 12
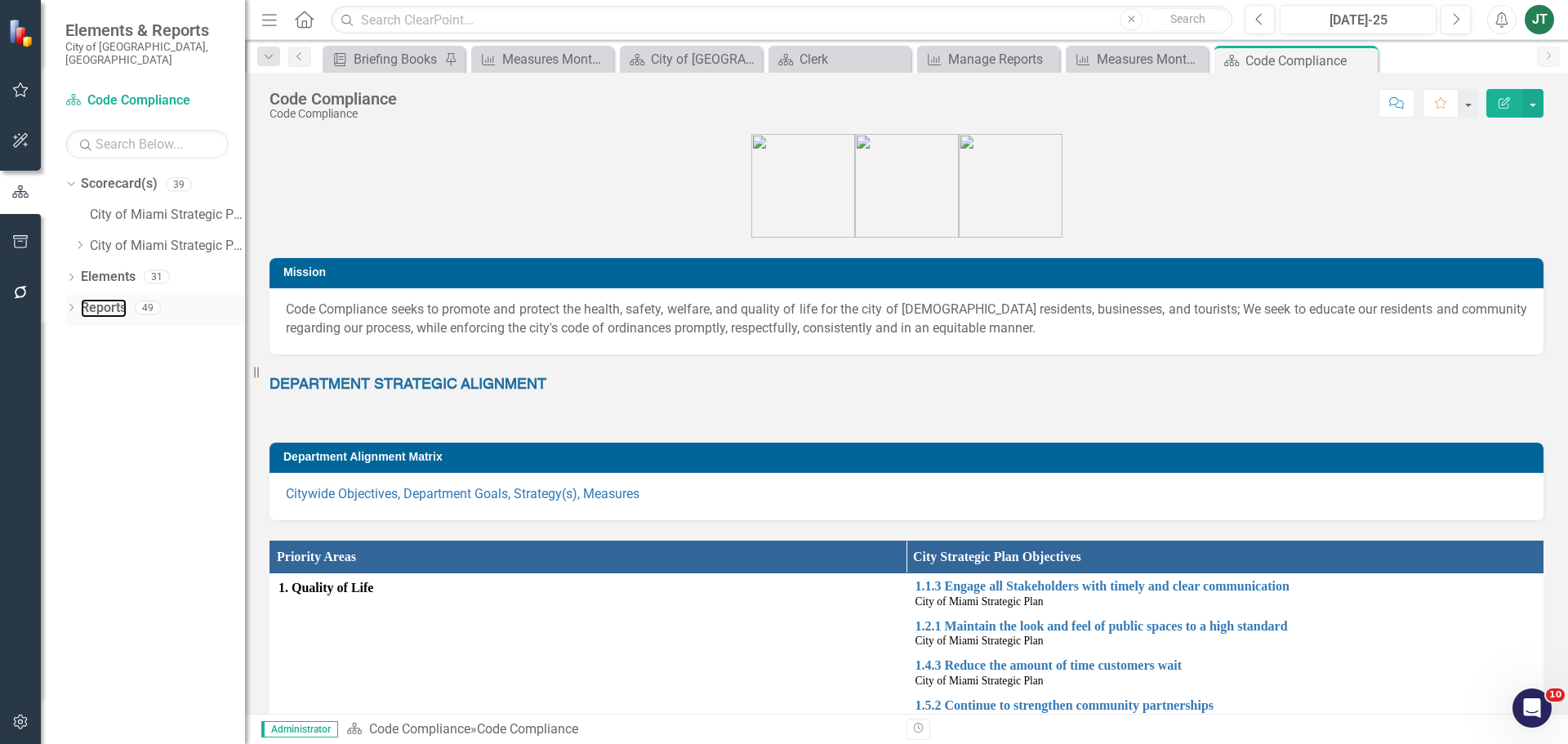
click at [103, 299] on link "Reports" at bounding box center [103, 309] width 45 height 19
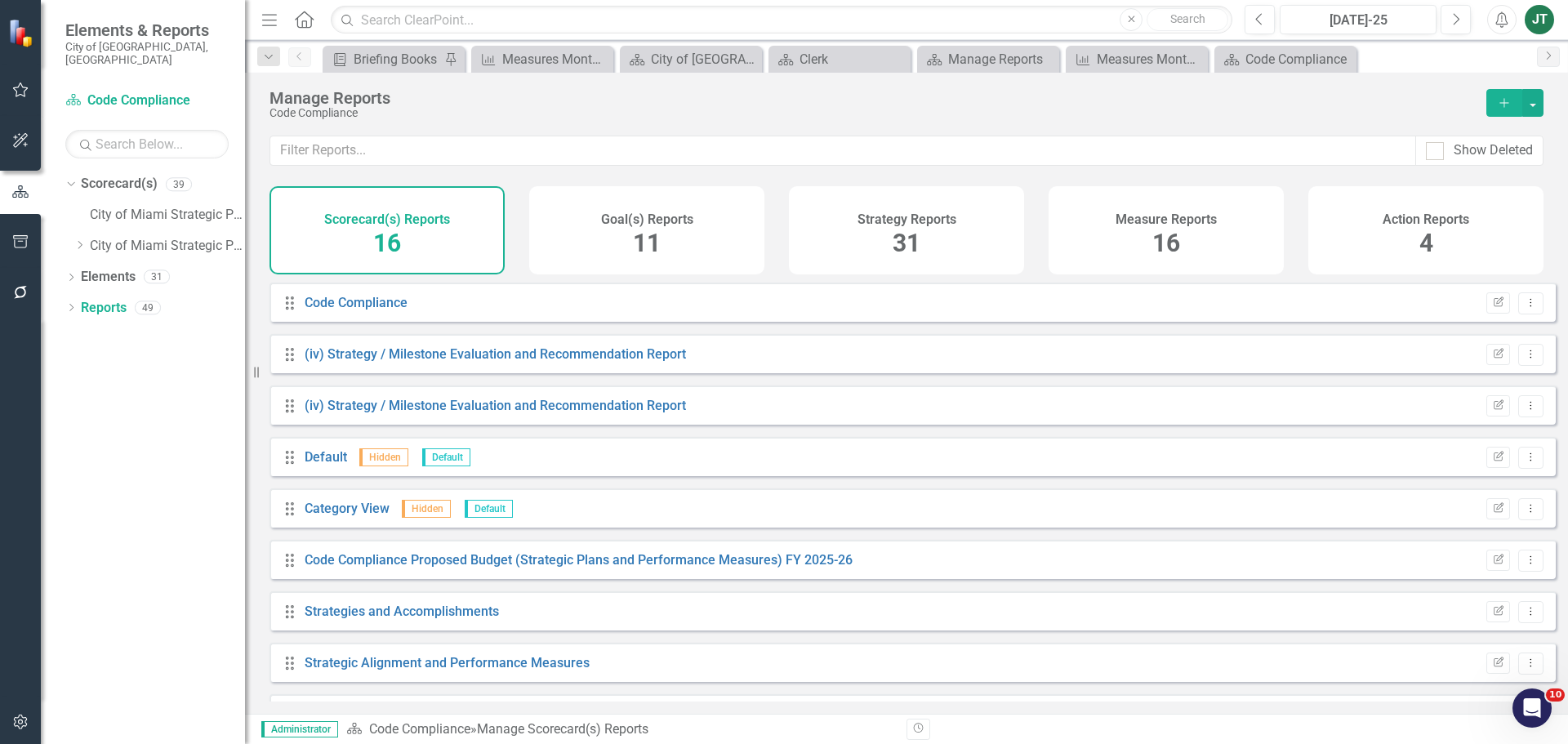
click at [1123, 208] on div "Measure Reports" at bounding box center [1166, 218] width 101 height 19
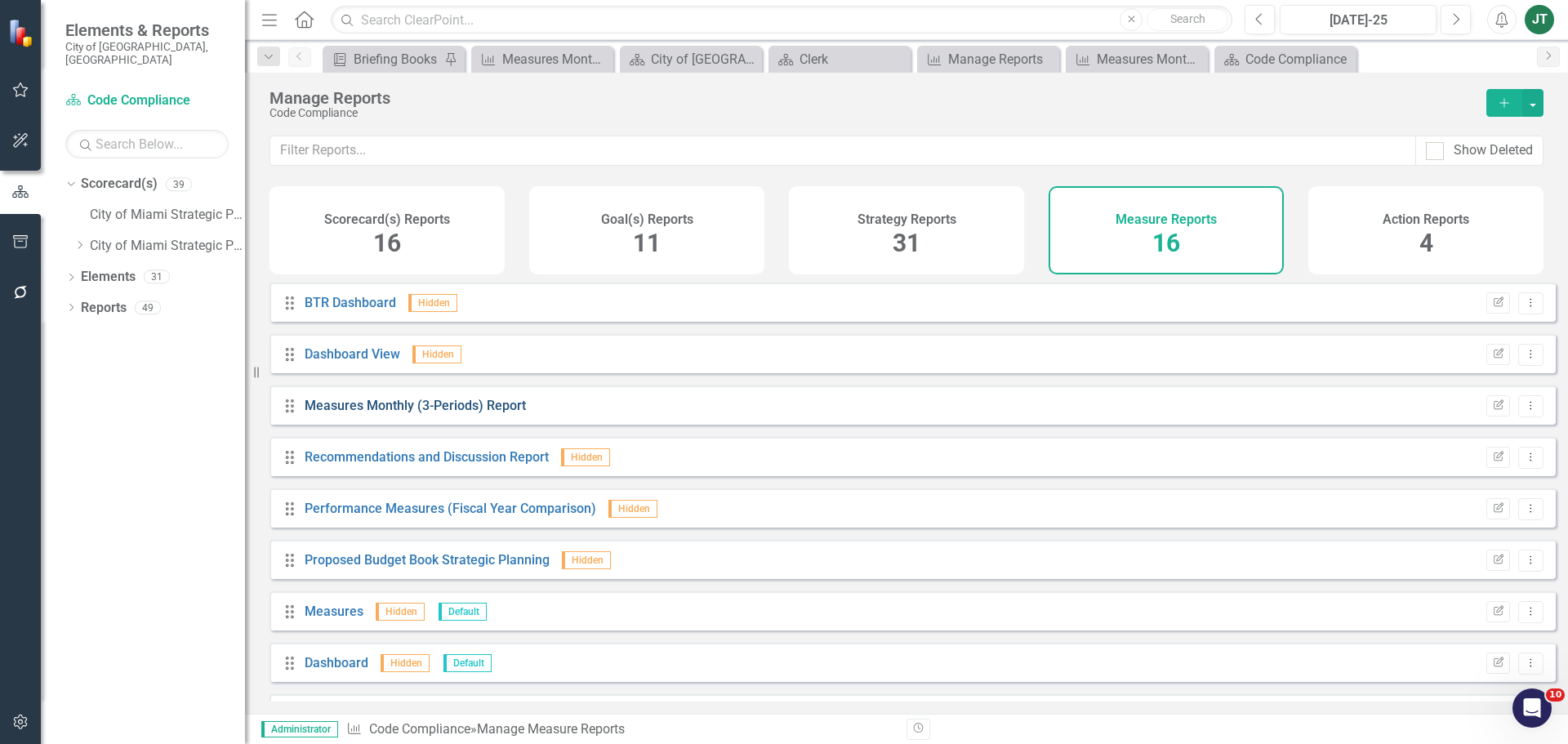
click at [435, 413] on link "Measures Monthly (3-Periods) Report" at bounding box center [415, 405] width 221 height 15
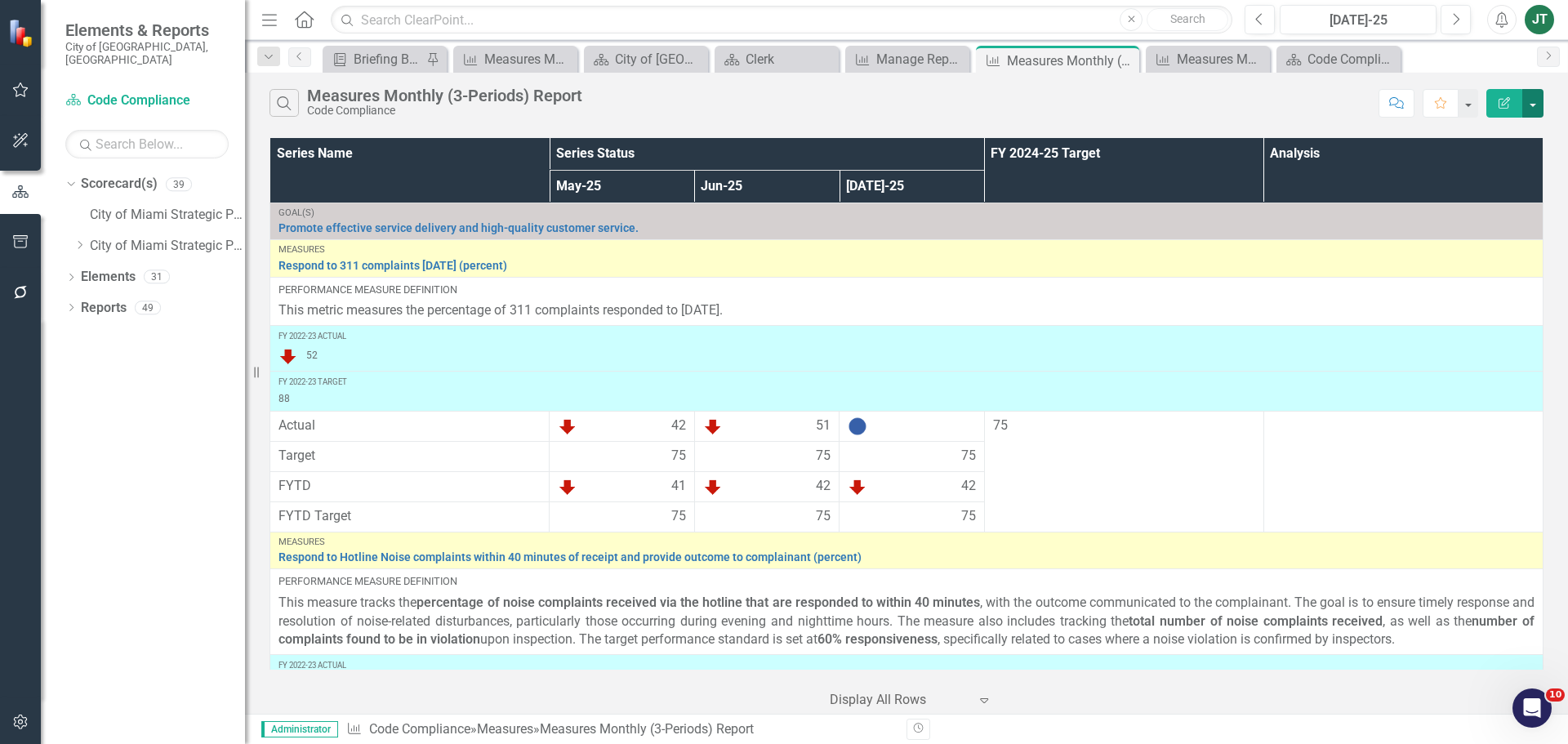
click at [1529, 108] on button "button" at bounding box center [1532, 103] width 21 height 28
click at [1469, 171] on link "PDF Export to PDF" at bounding box center [1478, 165] width 129 height 30
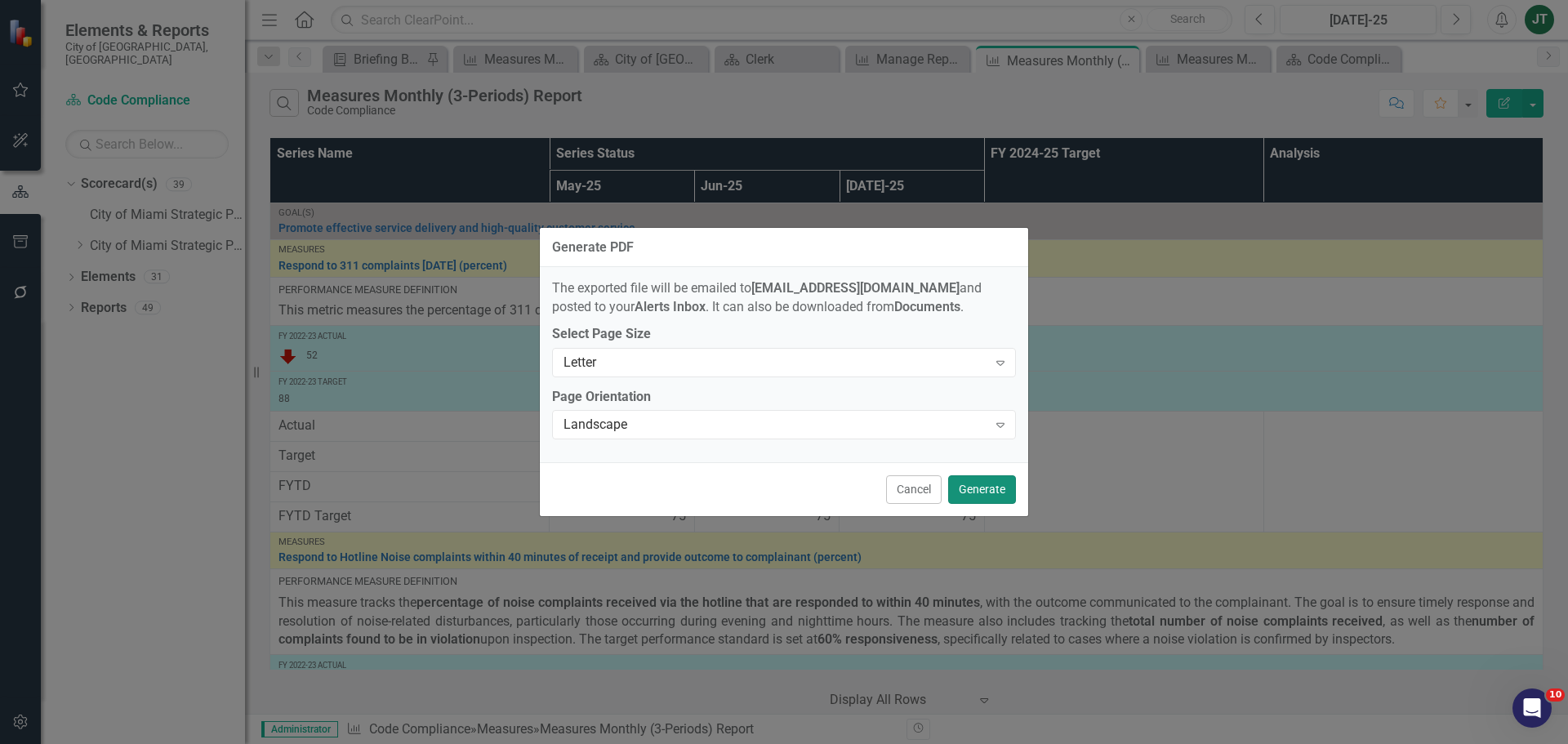
click at [979, 494] on button "Generate" at bounding box center [981, 489] width 68 height 28
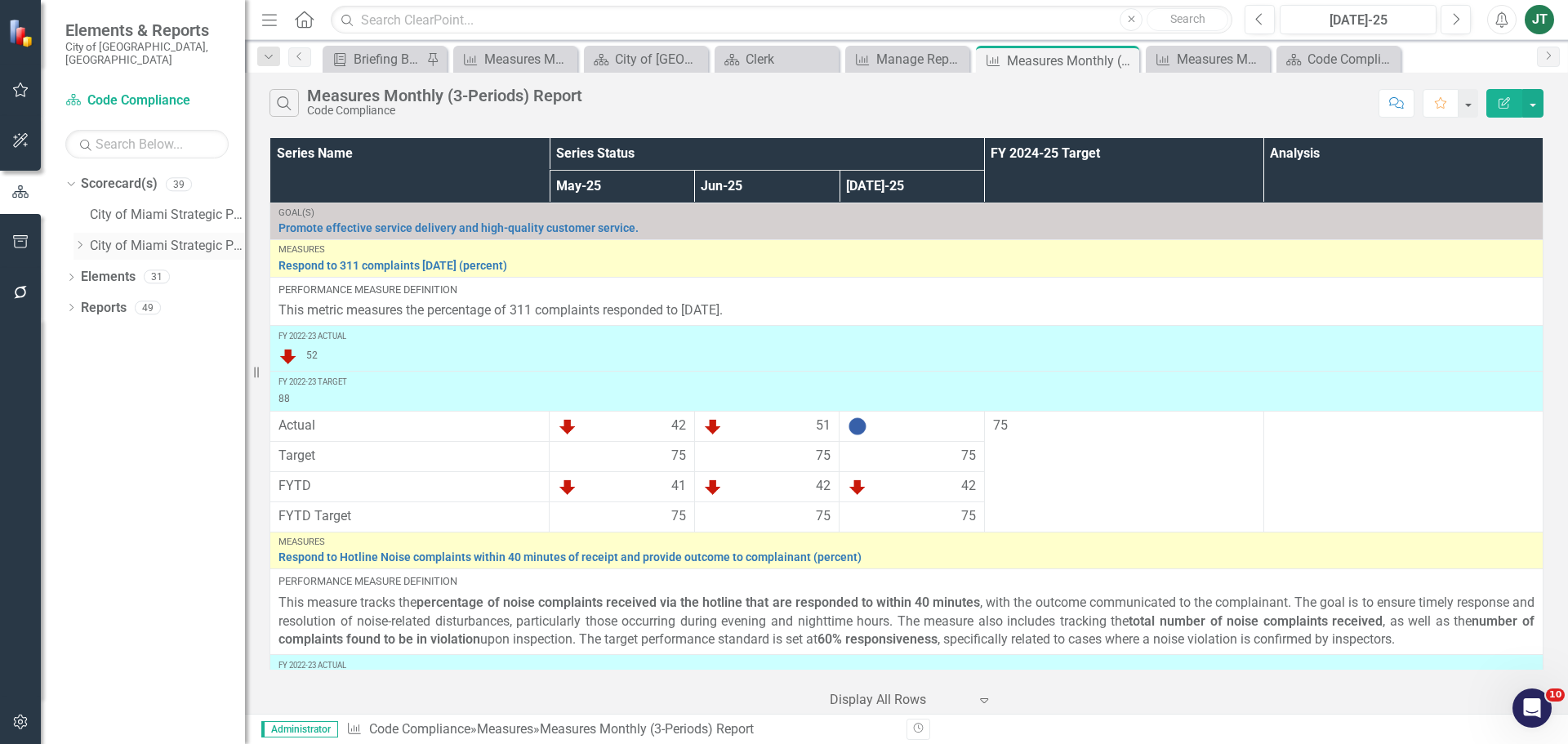
click at [78, 240] on icon "Dropdown" at bounding box center [80, 244] width 12 height 9
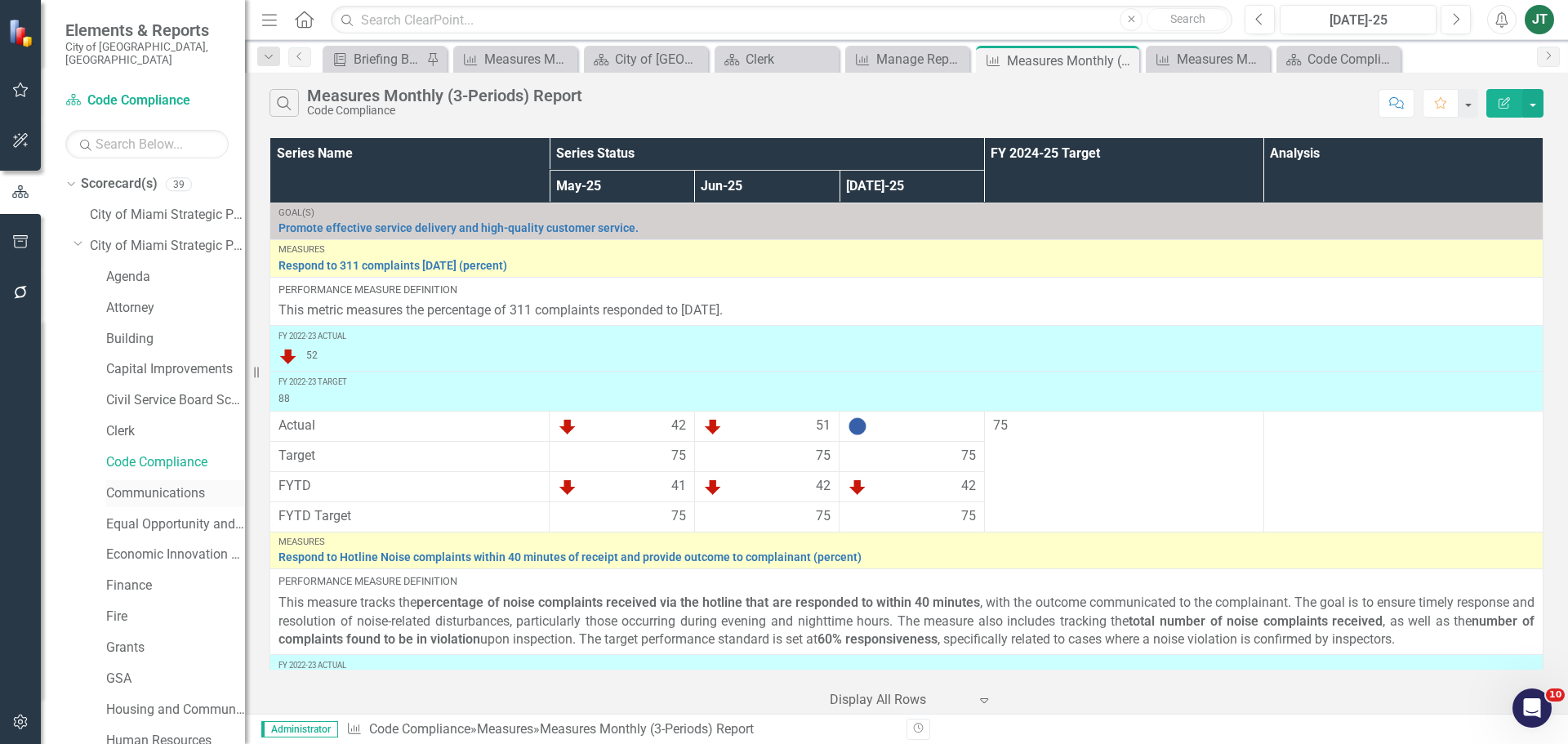
click at [139, 484] on link "Communications" at bounding box center [176, 494] width 139 height 19
